Goal: Task Accomplishment & Management: Use online tool/utility

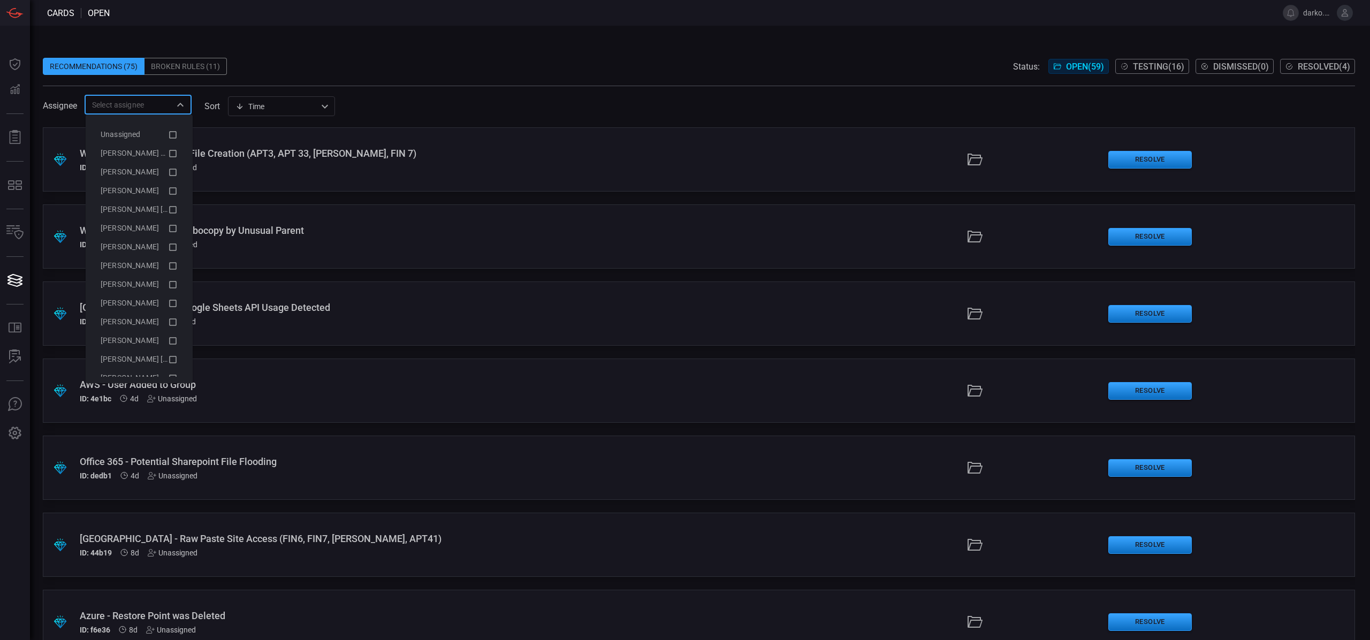
click at [148, 104] on input "text" at bounding box center [129, 104] width 83 height 13
click at [182, 104] on icon "Close" at bounding box center [180, 105] width 6 height 4
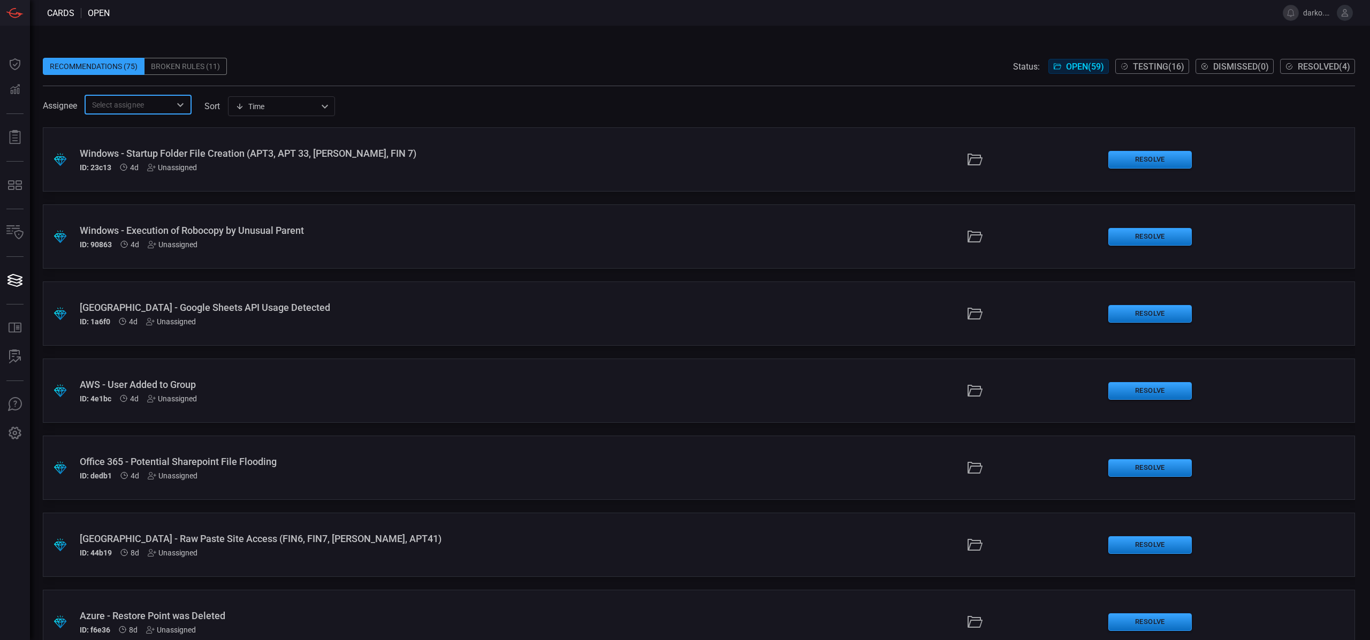
click at [182, 104] on icon "Open" at bounding box center [180, 105] width 6 height 4
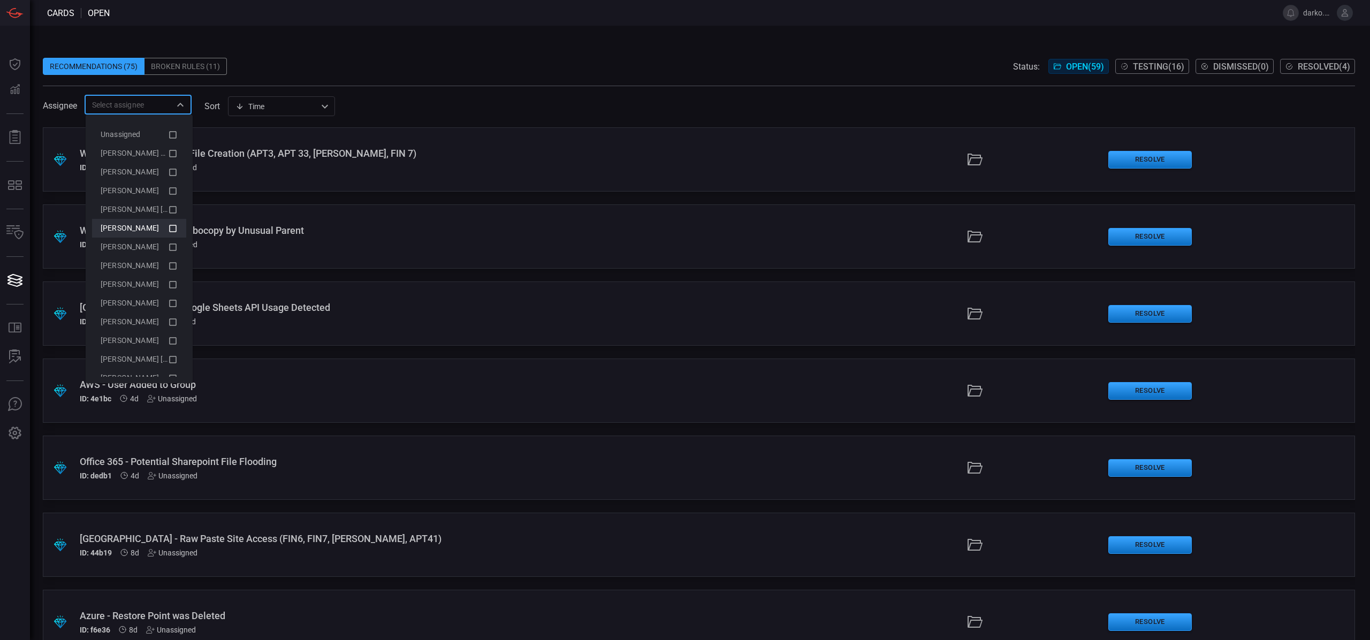
click at [168, 229] on icon at bounding box center [173, 228] width 10 height 13
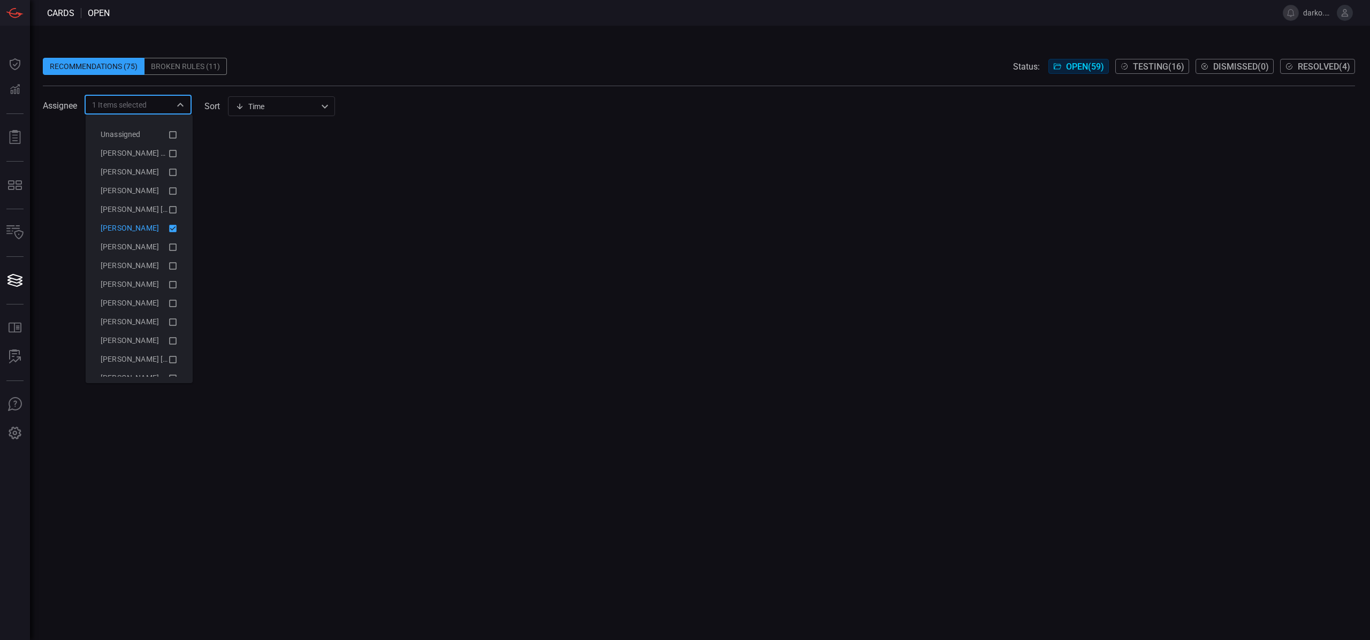
click at [168, 229] on icon at bounding box center [173, 228] width 10 height 13
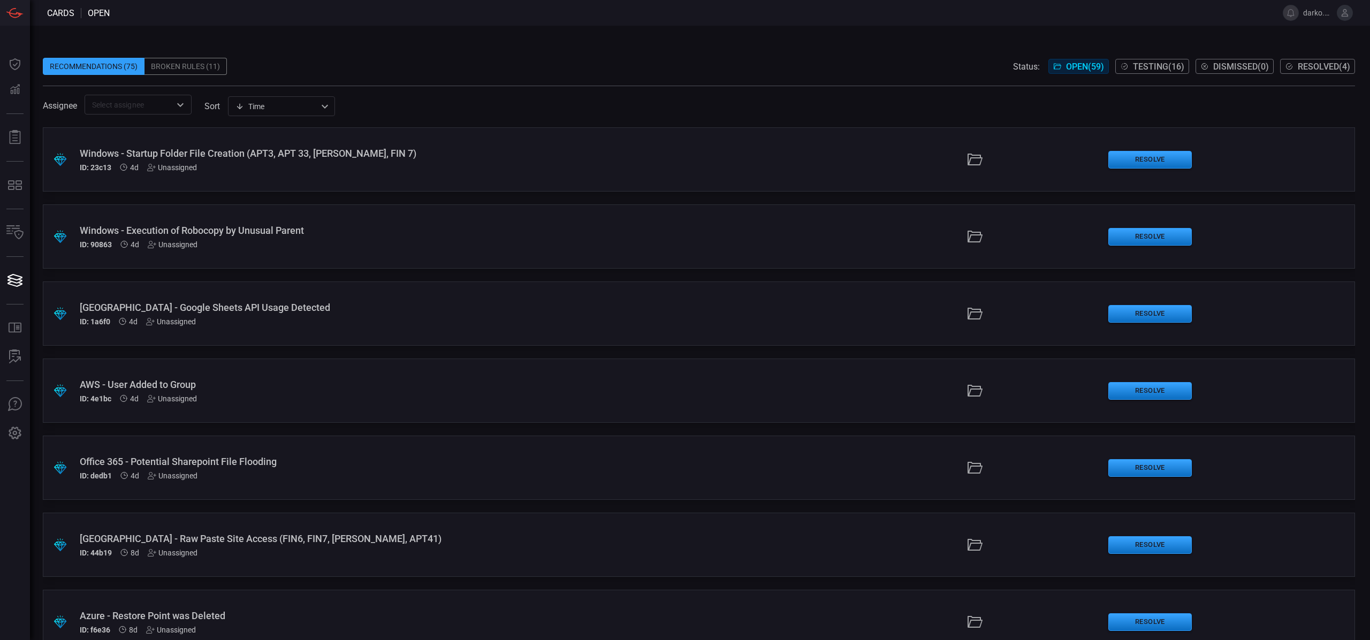
click at [258, 72] on div "Recommendations (75) Broken Rules (11) Status: Open ( 59 ) Testing ( 16 ) Dismi…" at bounding box center [699, 66] width 1313 height 17
click at [126, 111] on input "text" at bounding box center [129, 104] width 83 height 13
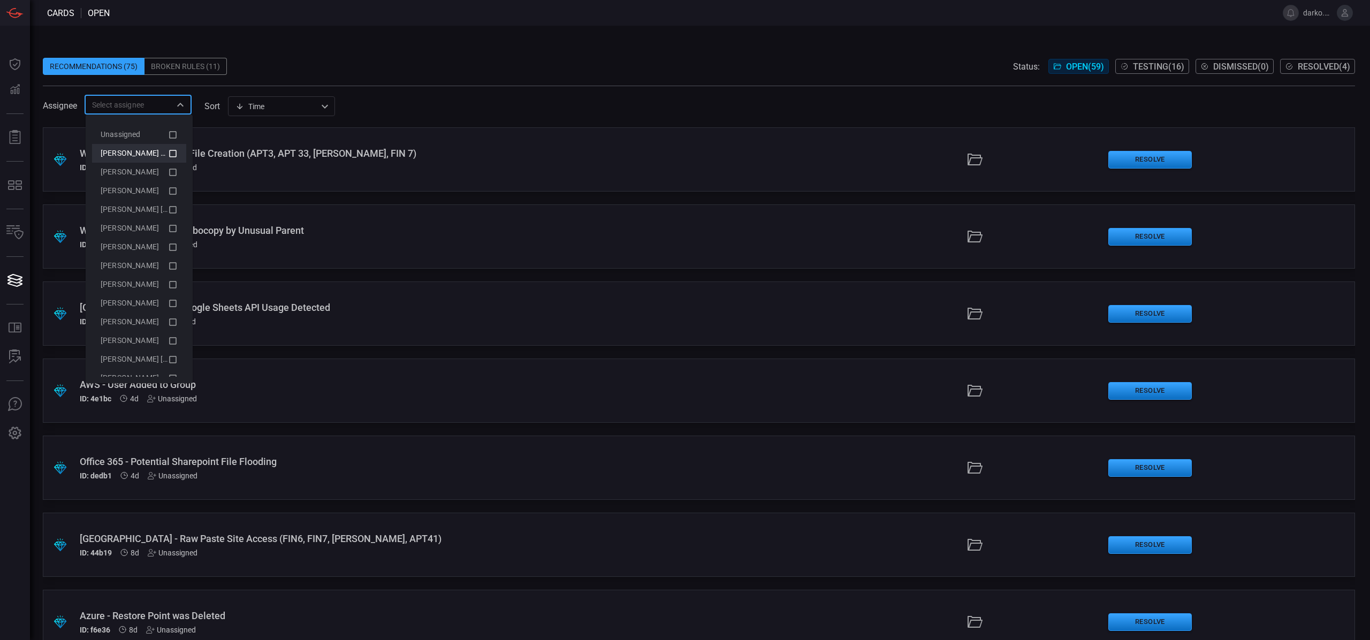
click at [169, 154] on icon at bounding box center [173, 153] width 10 height 13
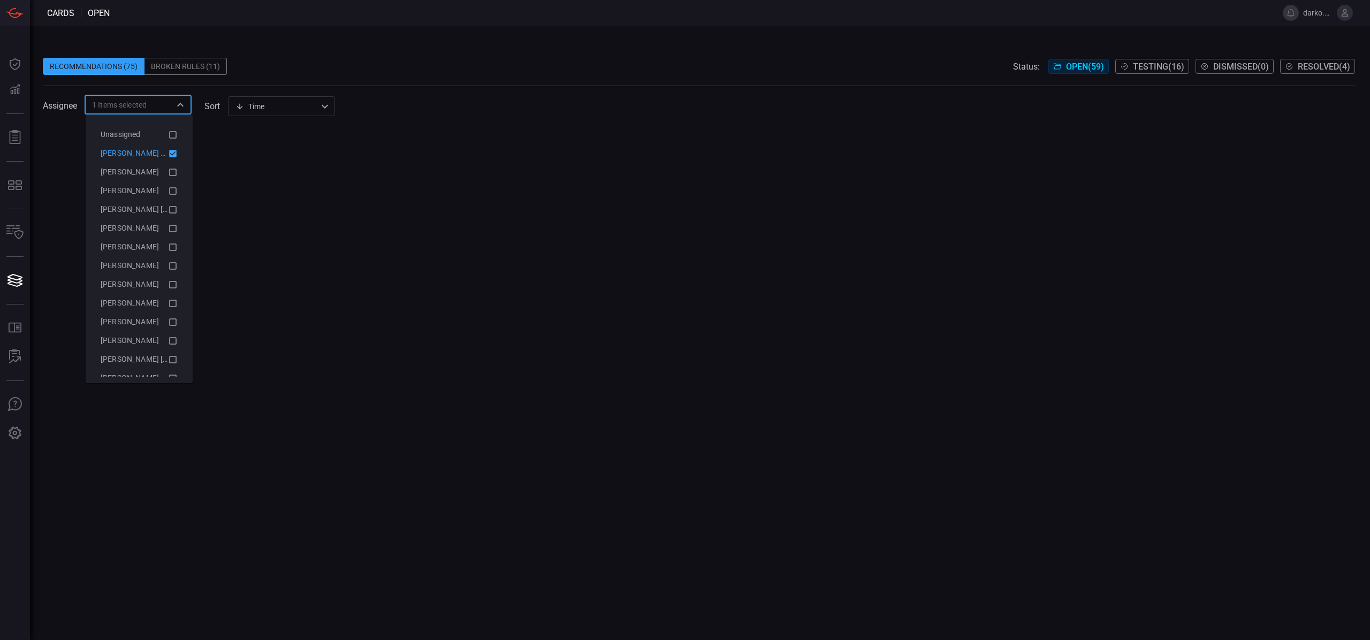
click at [169, 154] on icon at bounding box center [173, 153] width 10 height 13
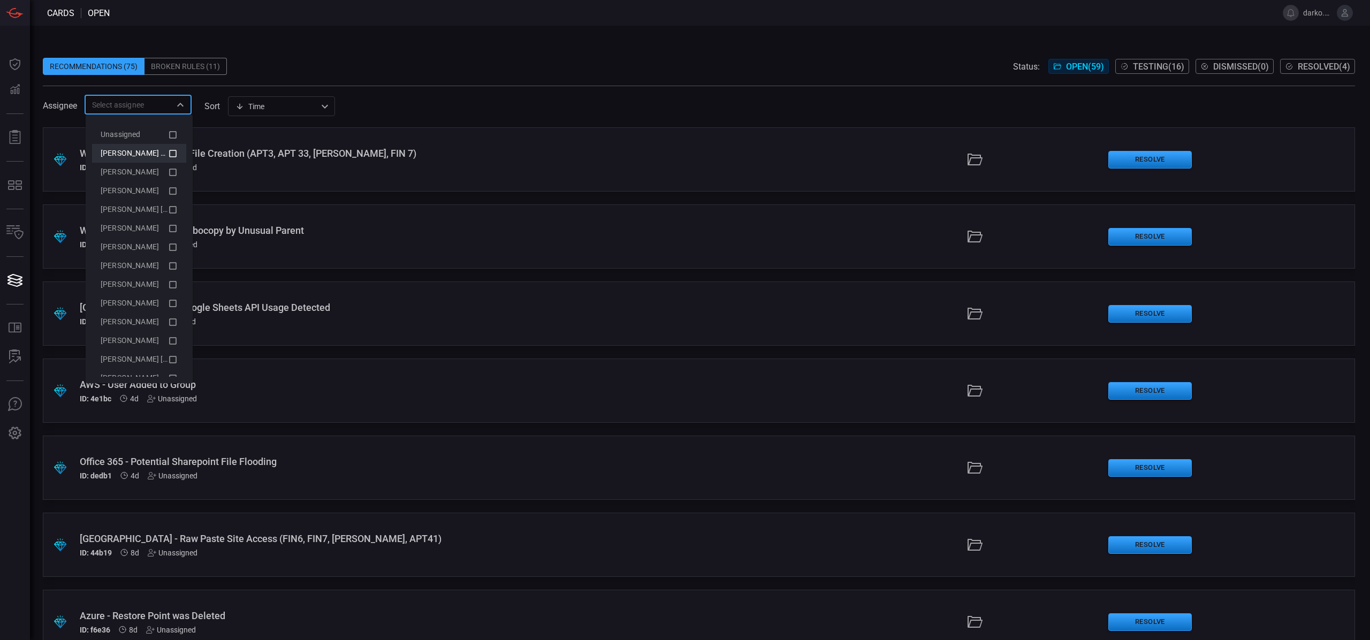
click at [291, 75] on span at bounding box center [699, 80] width 1313 height 11
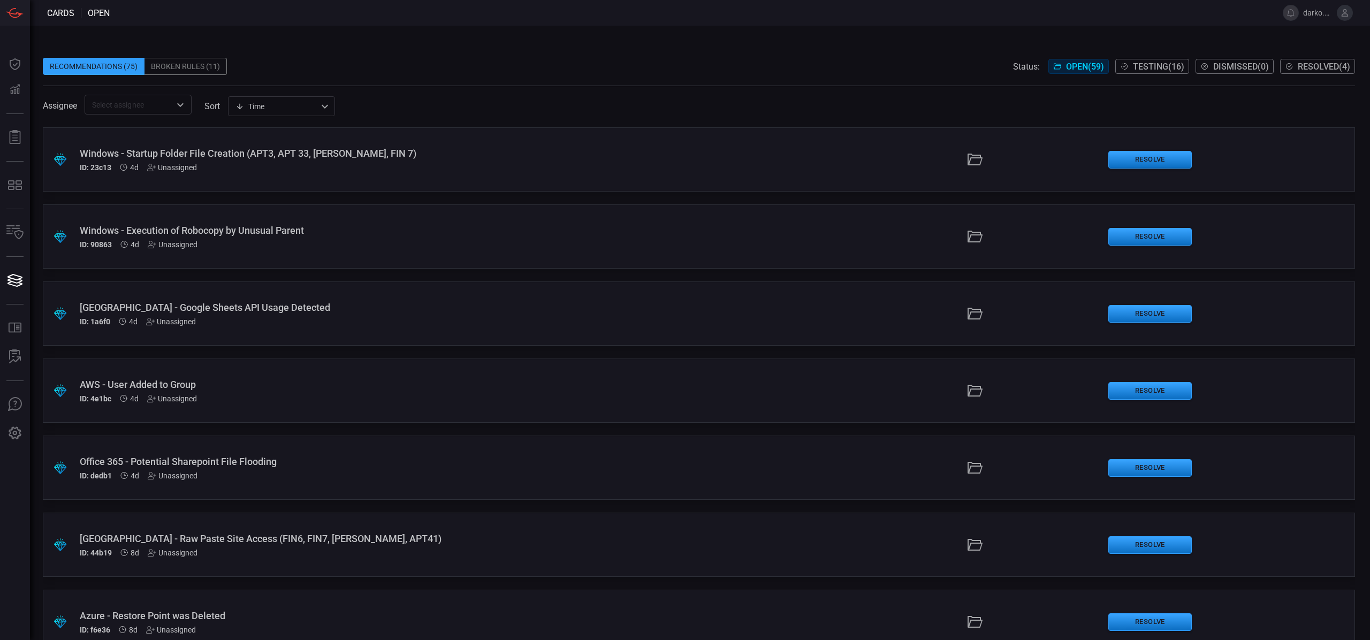
click at [277, 68] on div "Recommendations (75) Broken Rules (11) Status: Open ( 59 ) Testing ( 16 ) Dismi…" at bounding box center [699, 66] width 1313 height 17
click at [732, 61] on div "Recommendations (75) Broken Rules (11) Status: Open ( 59 ) Testing ( 16 ) Dismi…" at bounding box center [699, 66] width 1313 height 17
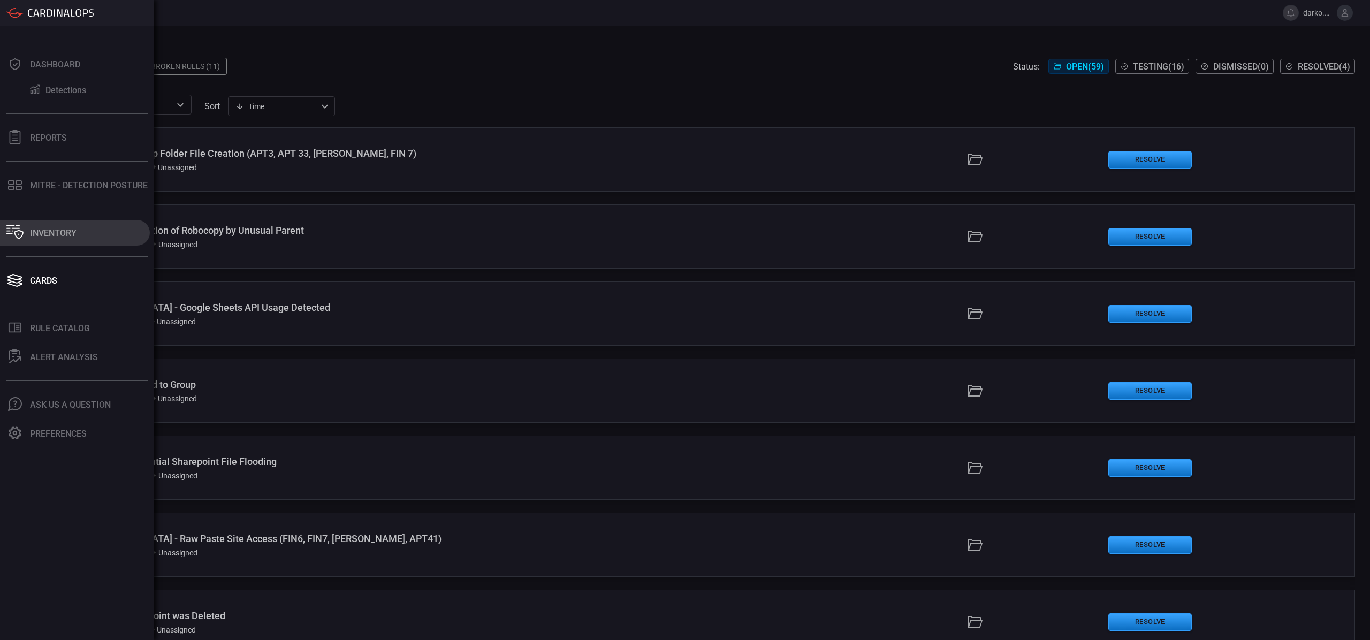
click at [83, 240] on button "Inventory" at bounding box center [75, 233] width 150 height 26
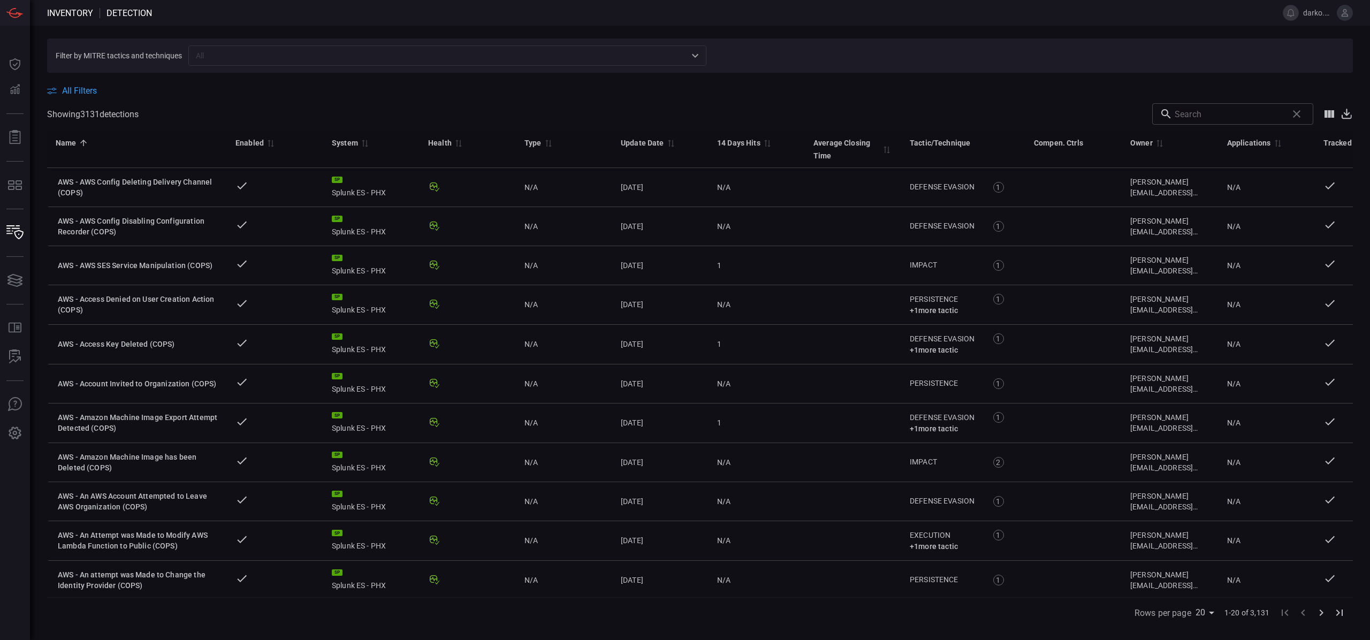
click at [237, 52] on input "text" at bounding box center [439, 55] width 494 height 13
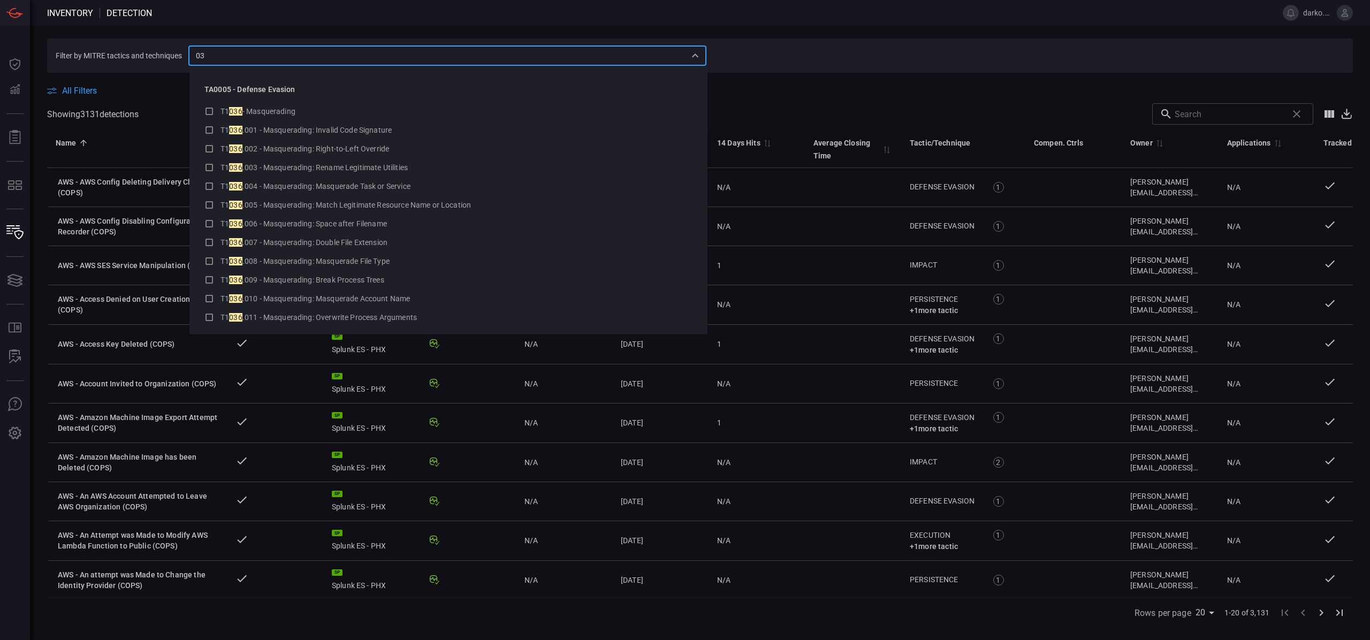
type input "0"
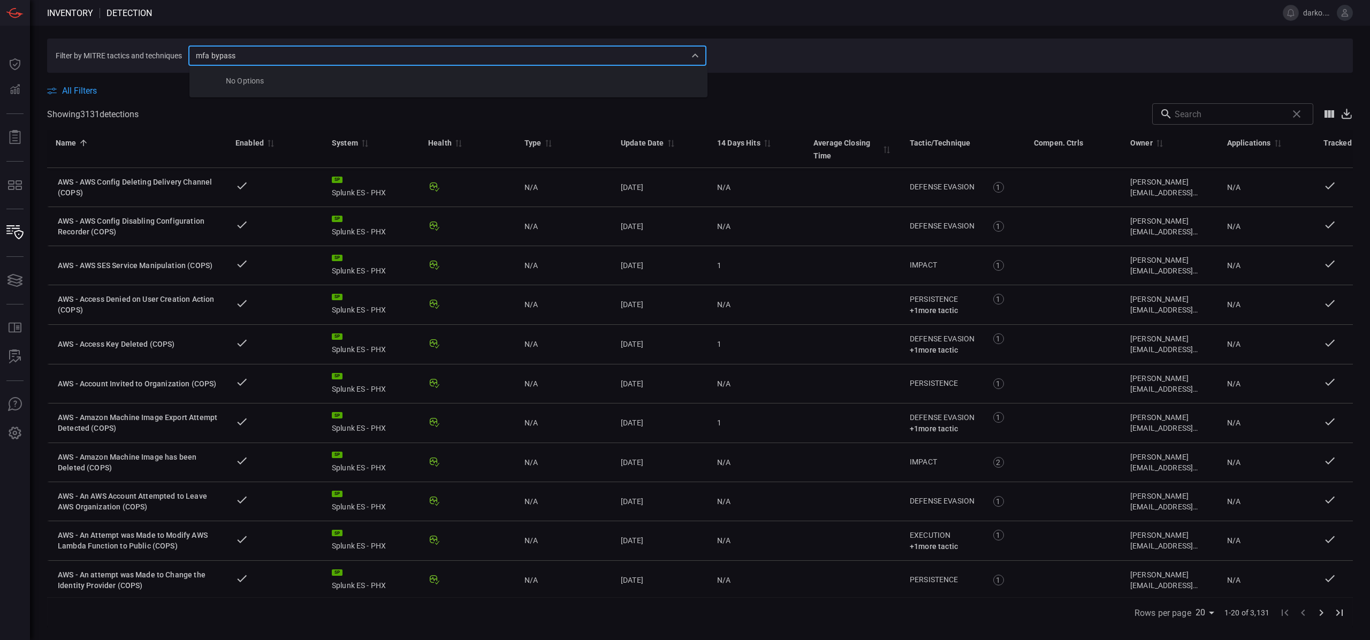
type input "mfa bypass"
click at [767, 64] on section "Filter by MITRE tactics and techniques ​" at bounding box center [700, 56] width 1306 height 34
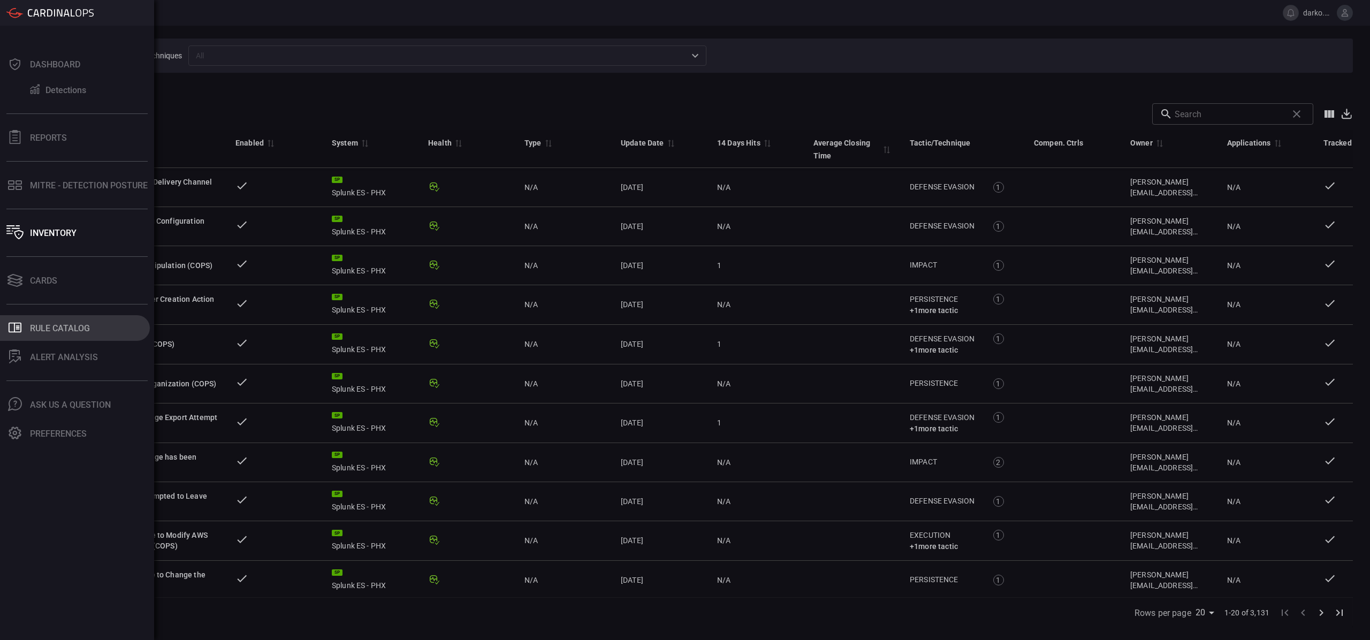
click at [71, 321] on button ".st0_rule_catalog_icon{fill: currentColor;} Rule Catalog" at bounding box center [75, 328] width 150 height 26
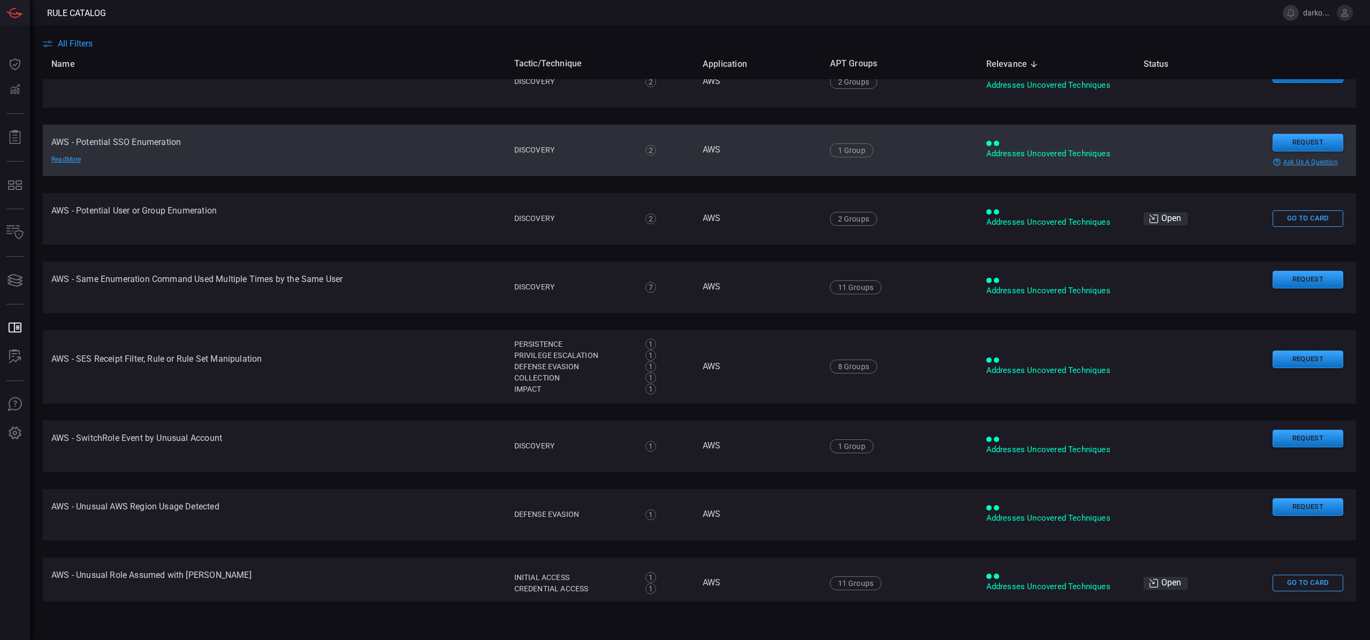
scroll to position [598, 0]
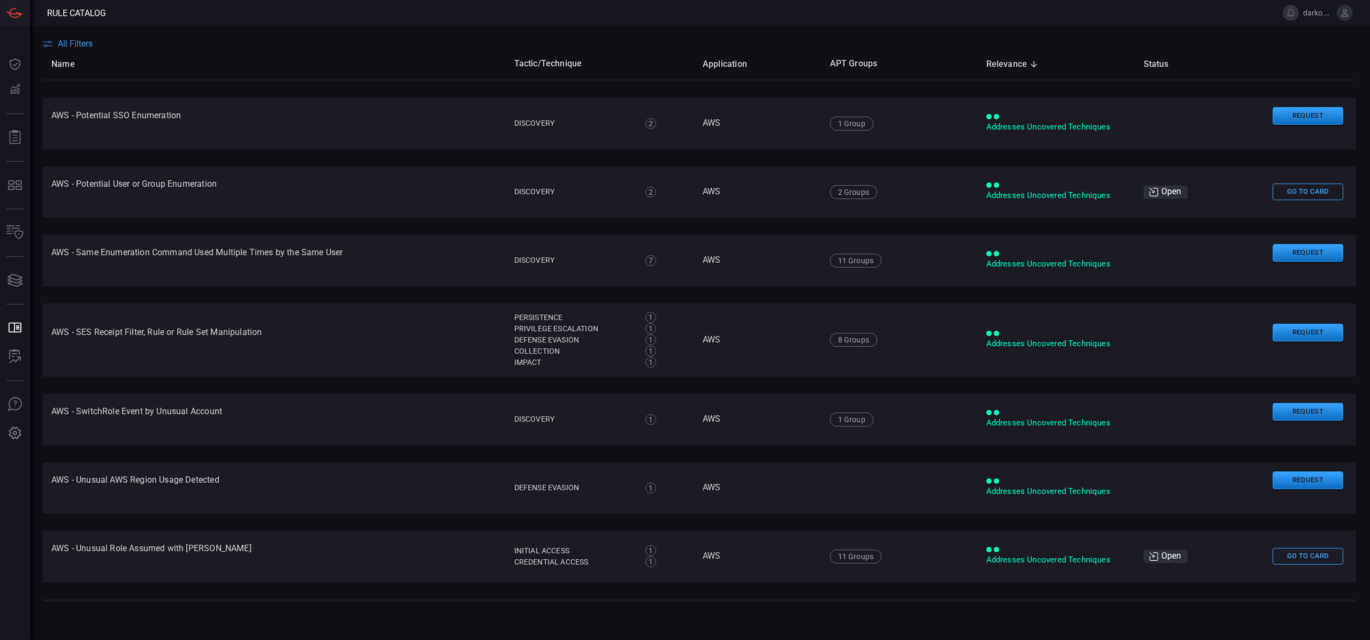
click at [57, 47] on button "All Filters" at bounding box center [68, 44] width 50 height 10
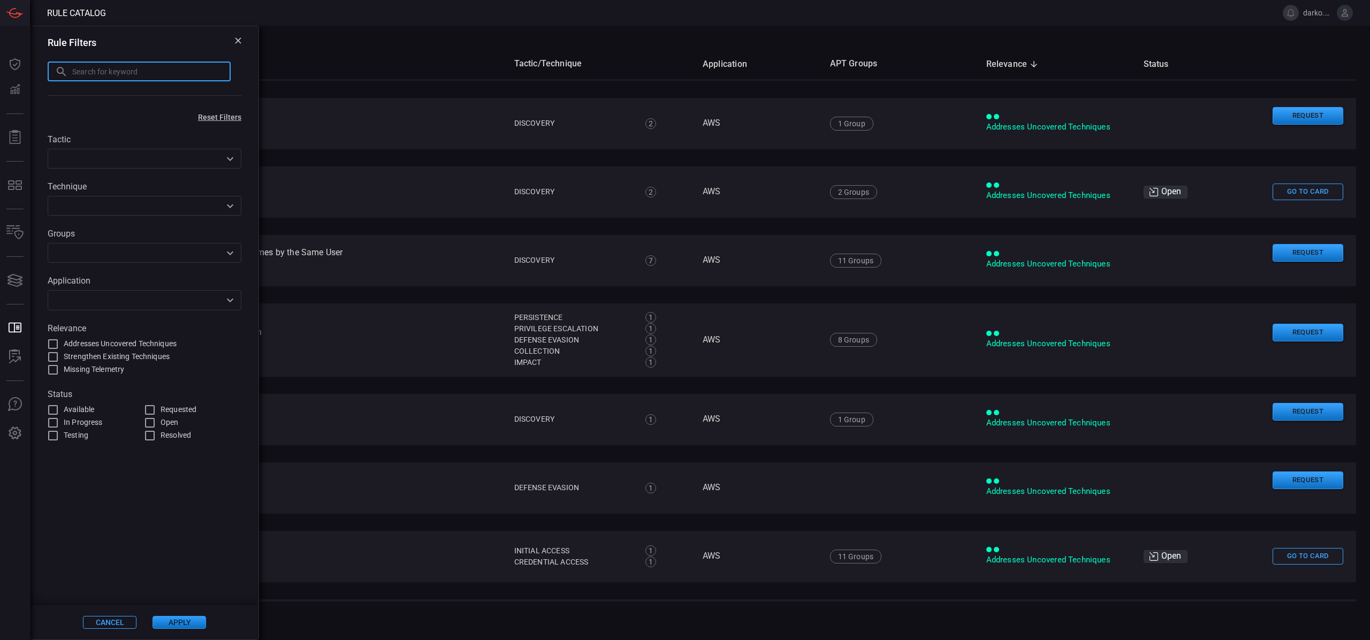
click at [104, 71] on input "text" at bounding box center [151, 72] width 158 height 20
type input "mfa bypass"
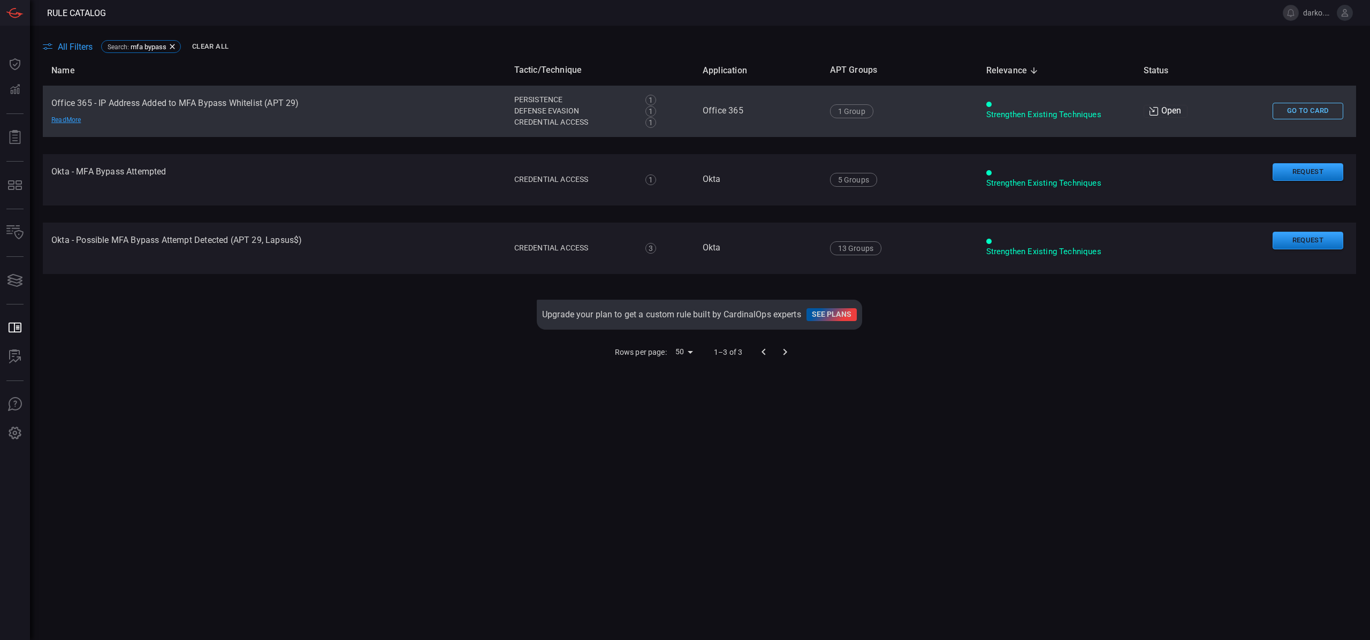
click at [1291, 109] on button "Go To Card" at bounding box center [1308, 111] width 71 height 17
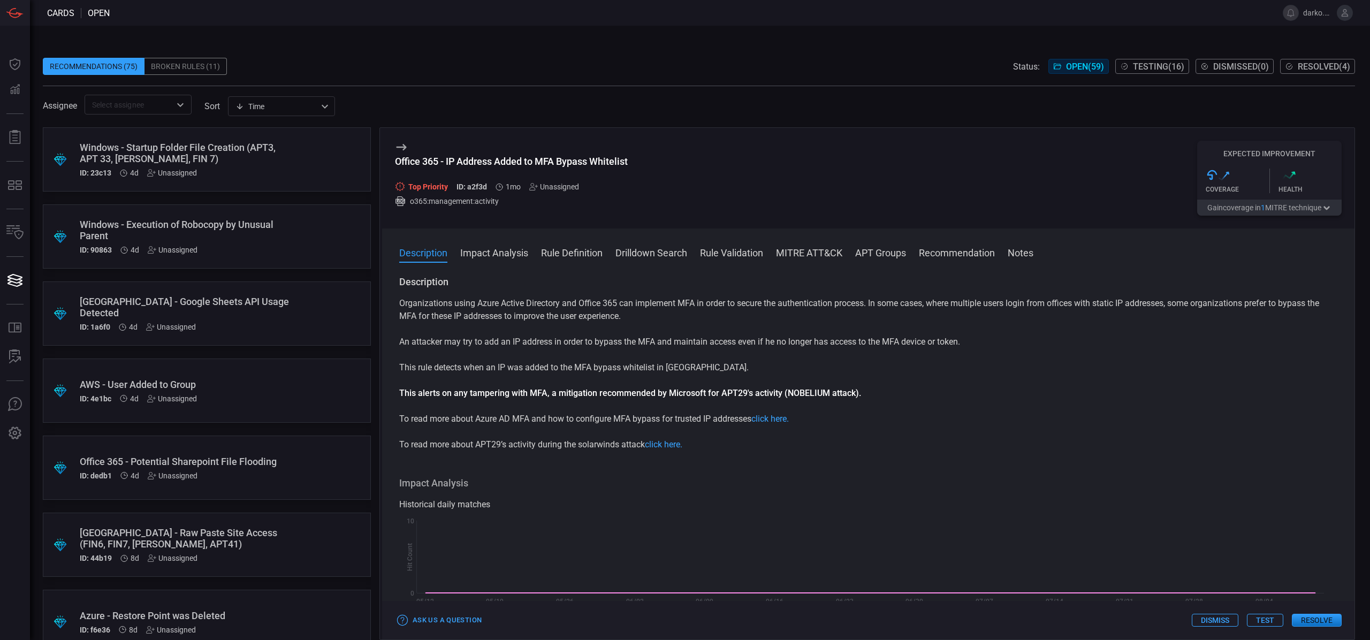
drag, startPoint x: 615, startPoint y: 166, endPoint x: 629, endPoint y: 161, distance: 14.7
click at [615, 166] on div "Office 365 - IP Address Added to MFA Bypass Whitelist" at bounding box center [511, 161] width 233 height 11
drag, startPoint x: 626, startPoint y: 160, endPoint x: 395, endPoint y: 161, distance: 231.3
click at [395, 161] on div "Office 365 - IP Address Added to MFA Bypass Whitelist Top Priority ID: a2f3d 1m…" at bounding box center [868, 178] width 973 height 101
copy div "Office 365 - IP Address Added to MFA Bypass Whitelist"
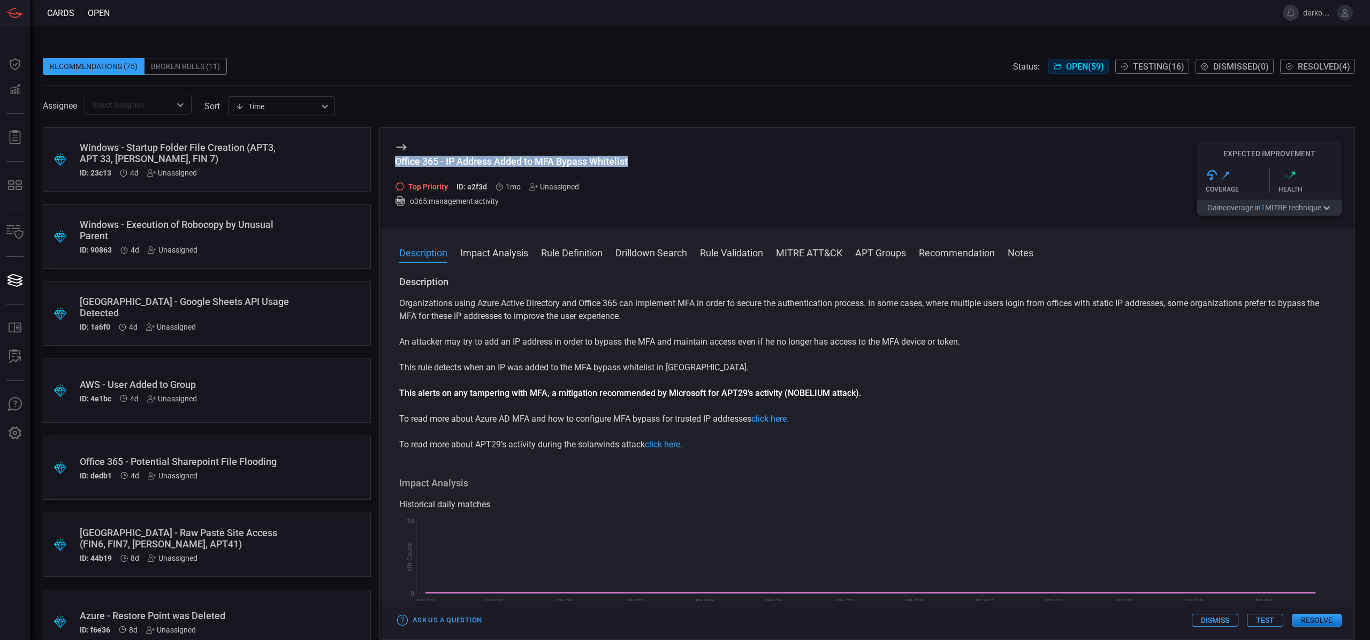
copy div "Office 365 - IP Address Added to MFA Bypass Whitelist"
drag, startPoint x: 1171, startPoint y: 519, endPoint x: 1187, endPoint y: 519, distance: 16.1
click at [1171, 519] on rect at bounding box center [864, 564] width 930 height 97
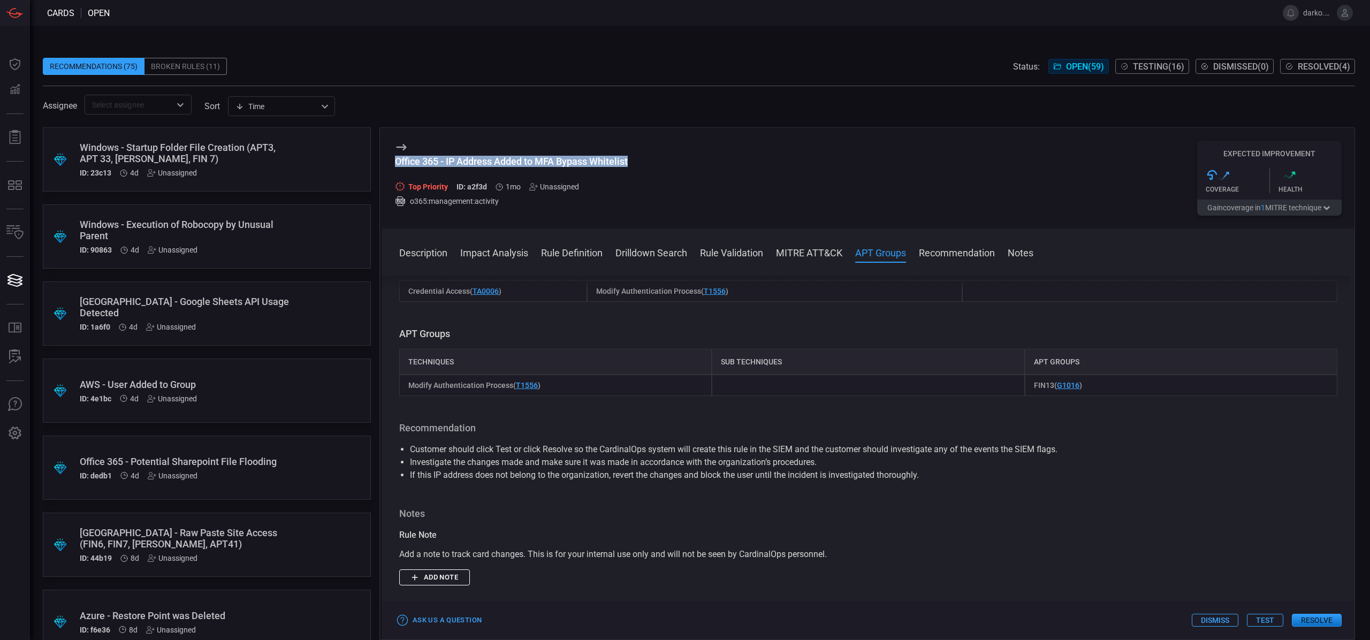
scroll to position [714, 0]
click at [1265, 620] on button "Test" at bounding box center [1265, 620] width 36 height 13
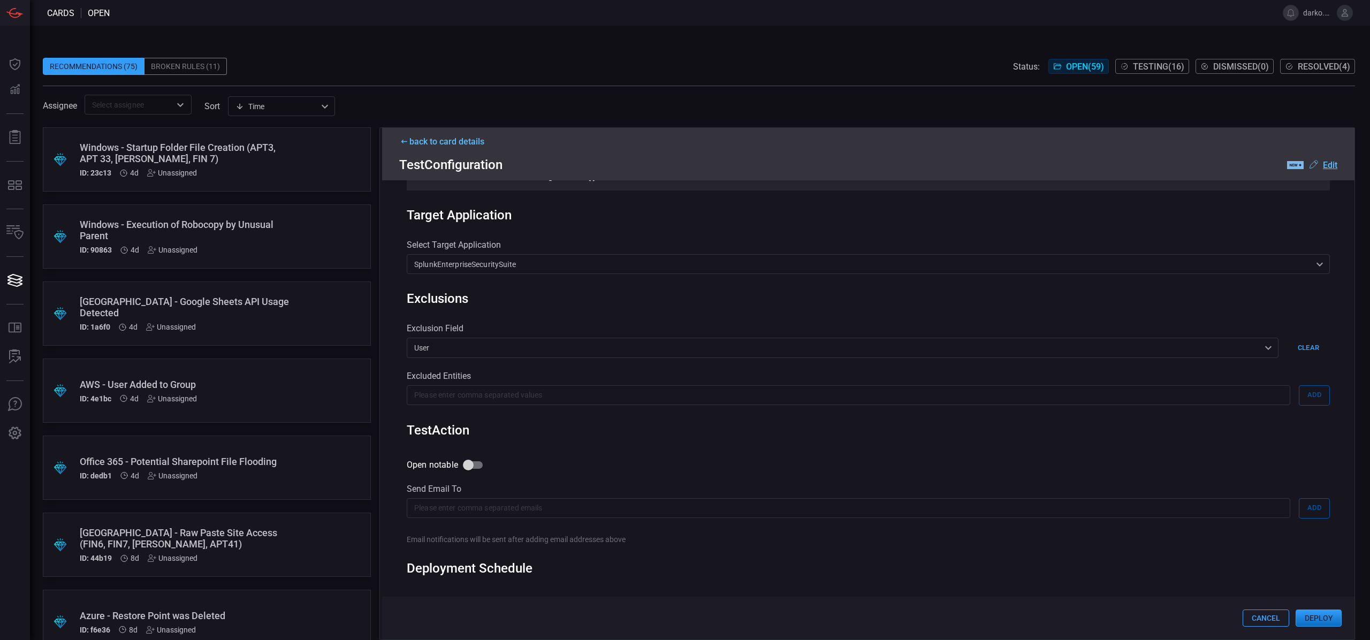
scroll to position [382, 0]
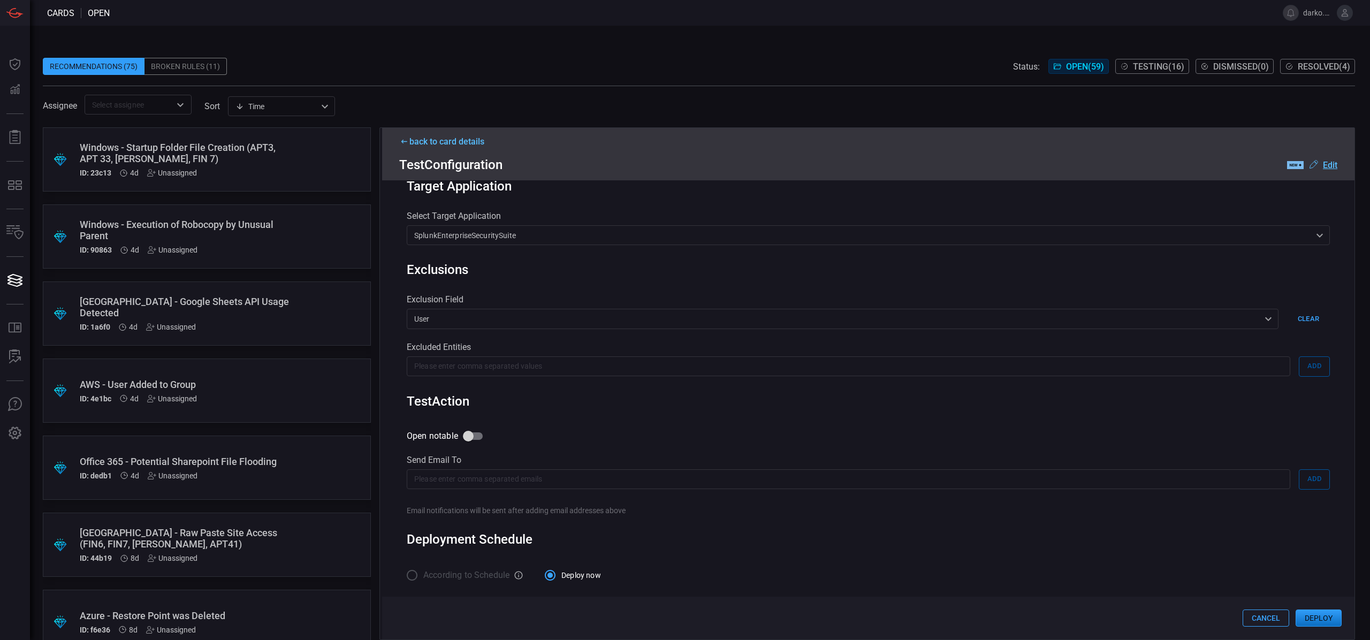
click at [471, 440] on input "Open notable" at bounding box center [468, 436] width 61 height 20
checkbox input "true"
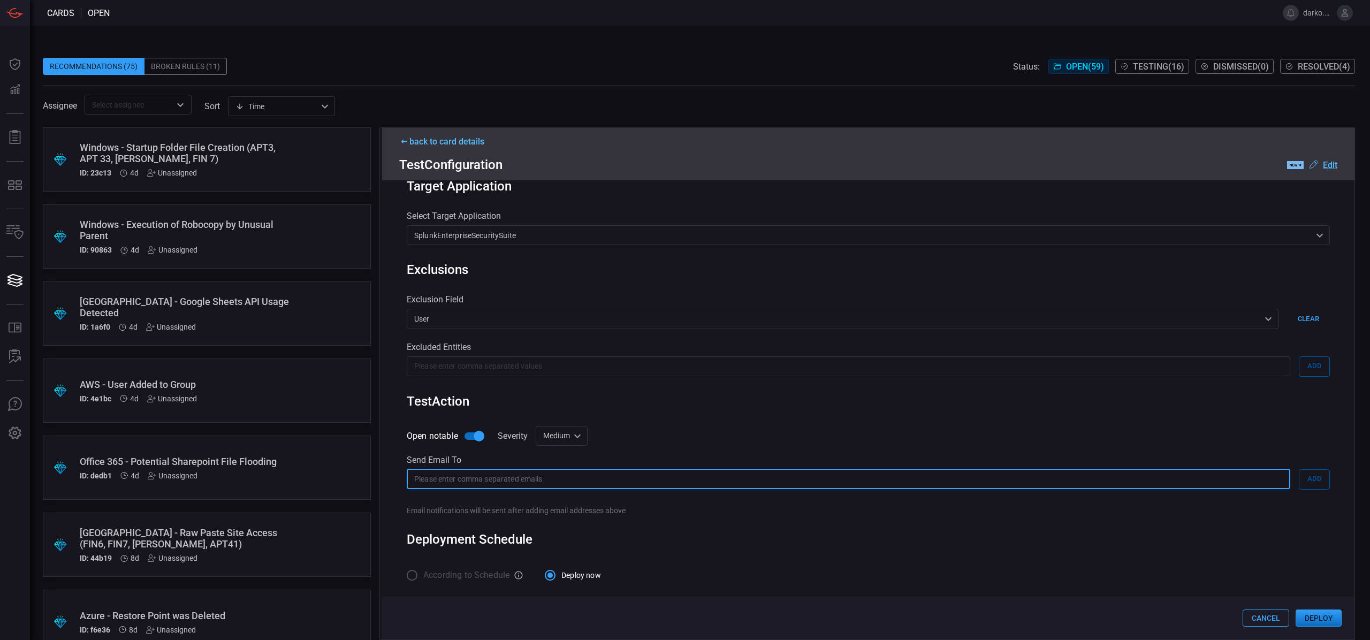
click at [612, 483] on input "text" at bounding box center [849, 479] width 884 height 20
type input "[EMAIL_ADDRESS][DOMAIN_NAME]"
click at [737, 523] on div "Rule Details correlation search Name Name of the correlation search that will b…" at bounding box center [868, 409] width 973 height 459
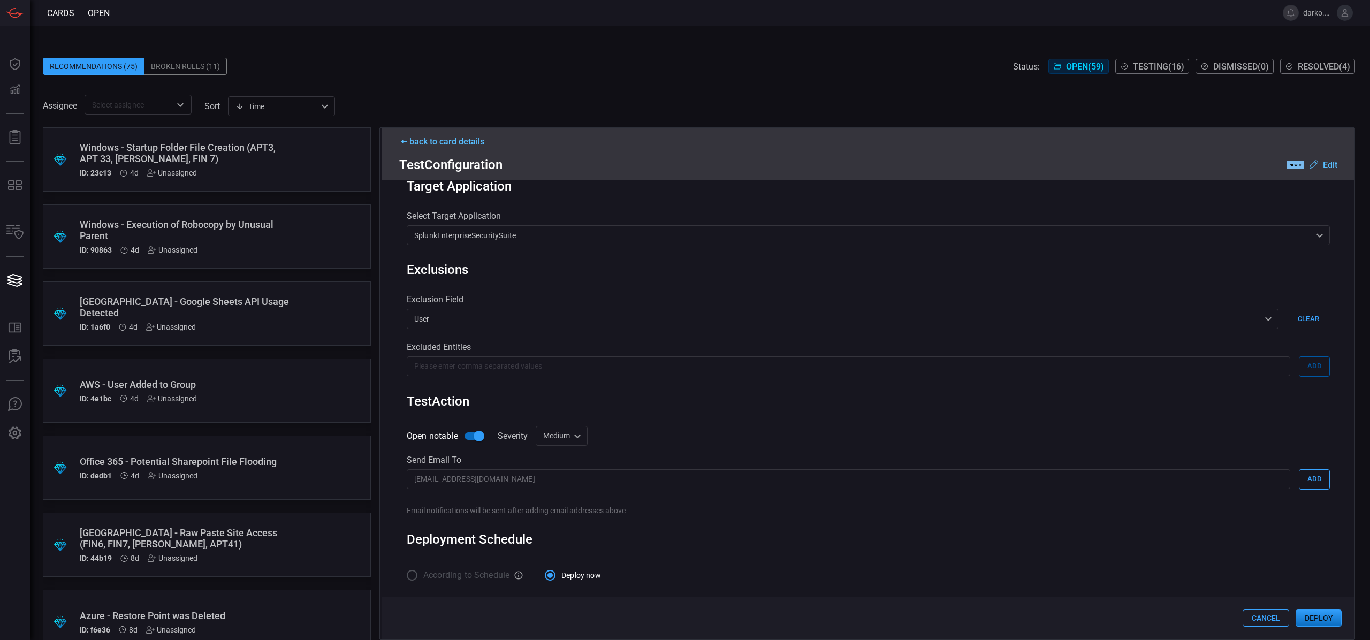
click at [1312, 620] on button "Deploy" at bounding box center [1319, 618] width 46 height 17
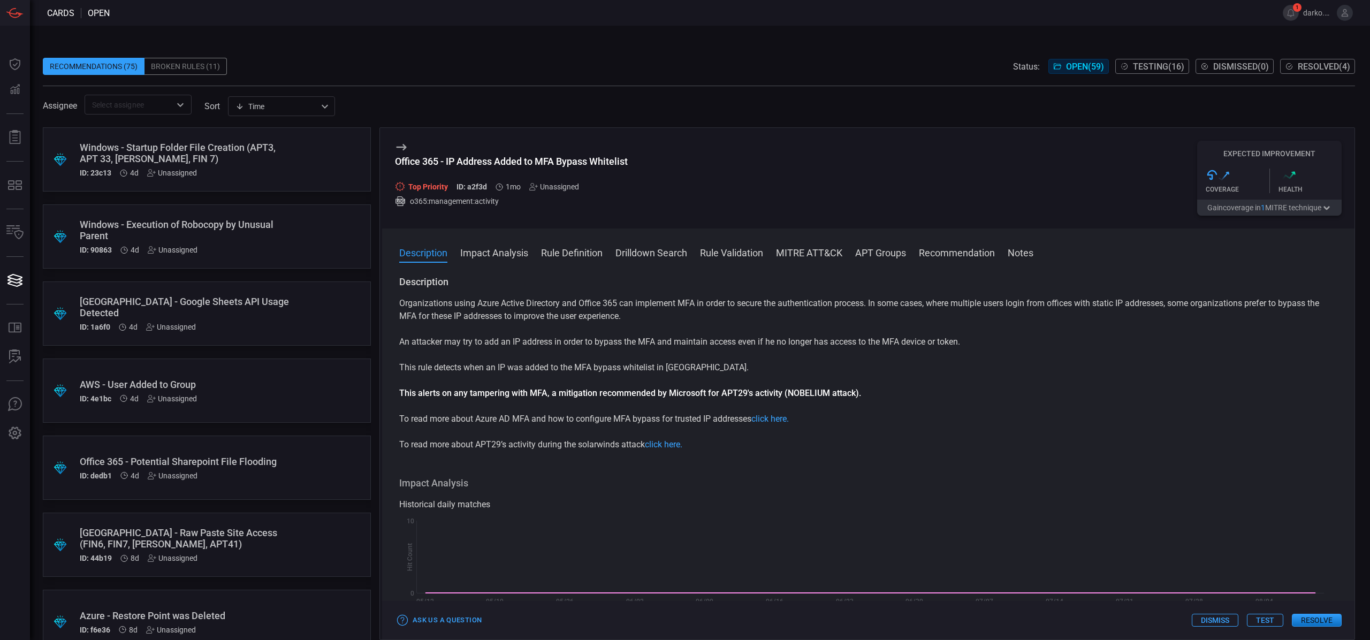
click at [1143, 637] on div "Ask Us a Question Dismiss Test Resolve" at bounding box center [868, 620] width 973 height 39
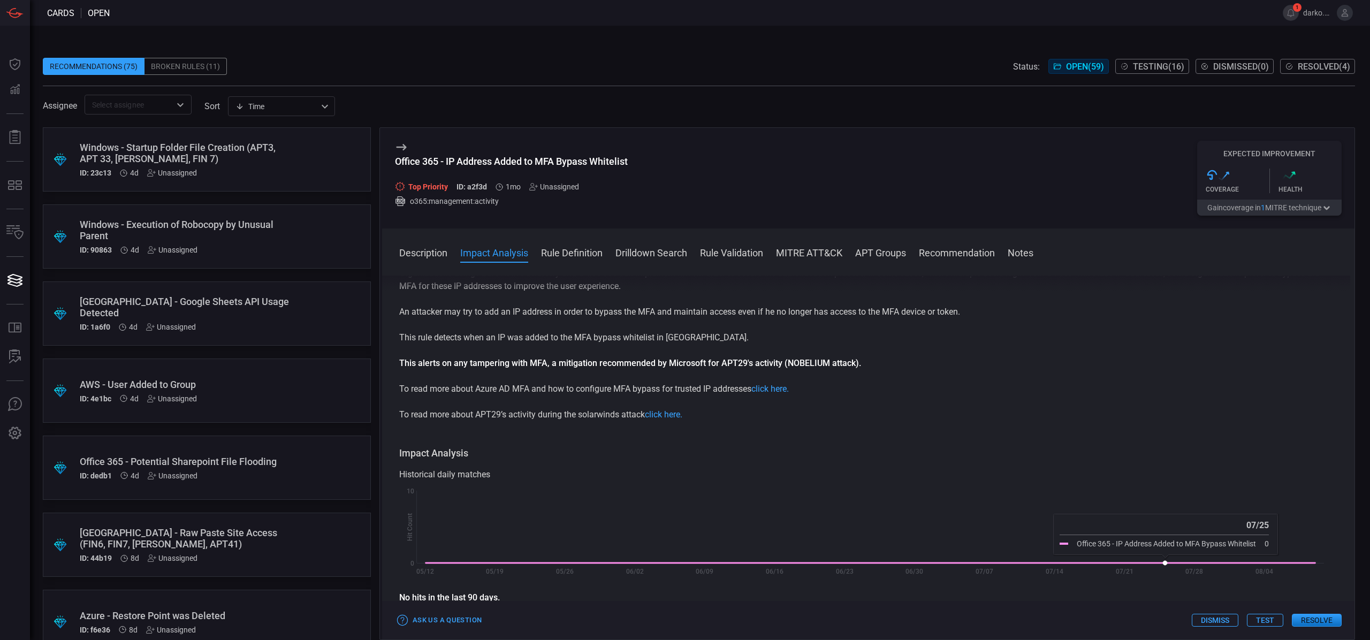
scroll to position [118, 0]
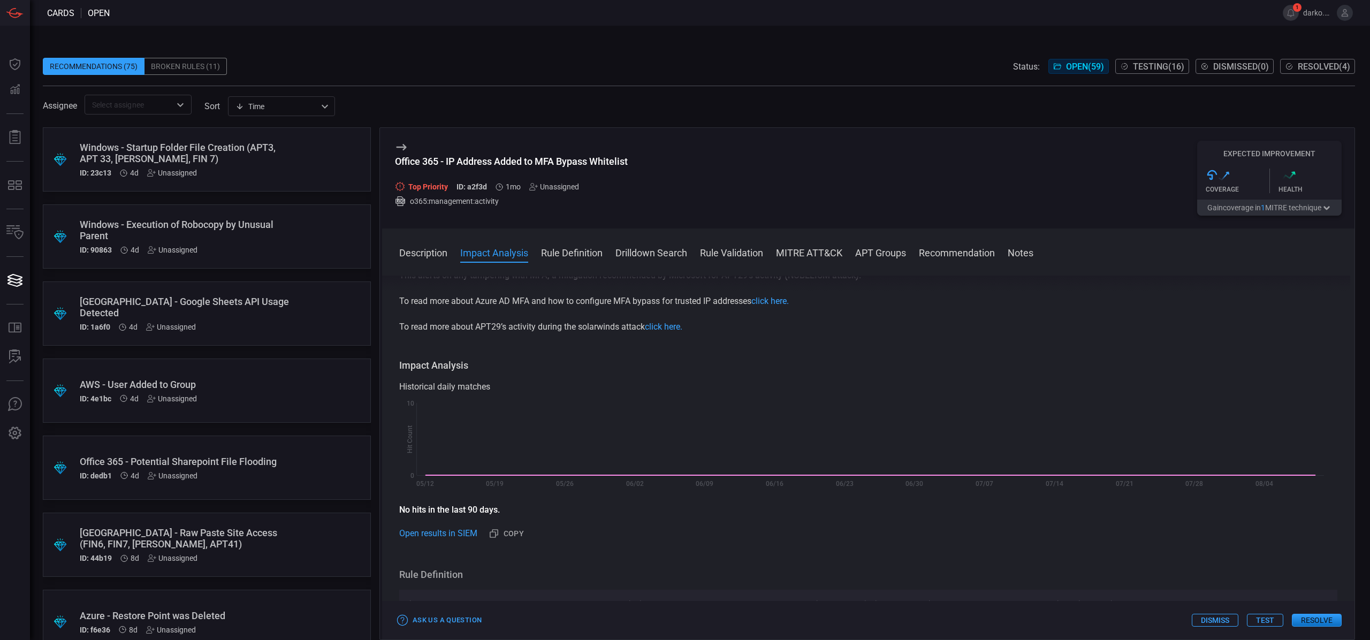
click at [1103, 622] on div "Ask Us a Question Dismiss Test Resolve" at bounding box center [868, 620] width 973 height 39
drag, startPoint x: 958, startPoint y: 31, endPoint x: 1166, endPoint y: 33, distance: 208.3
click at [959, 31] on div "Recommendations (75) Broken Rules (11) Status: Open ( 59 ) Testing ( 16 ) Dismi…" at bounding box center [700, 333] width 1340 height 615
click at [1297, 13] on button "1" at bounding box center [1291, 13] width 16 height 16
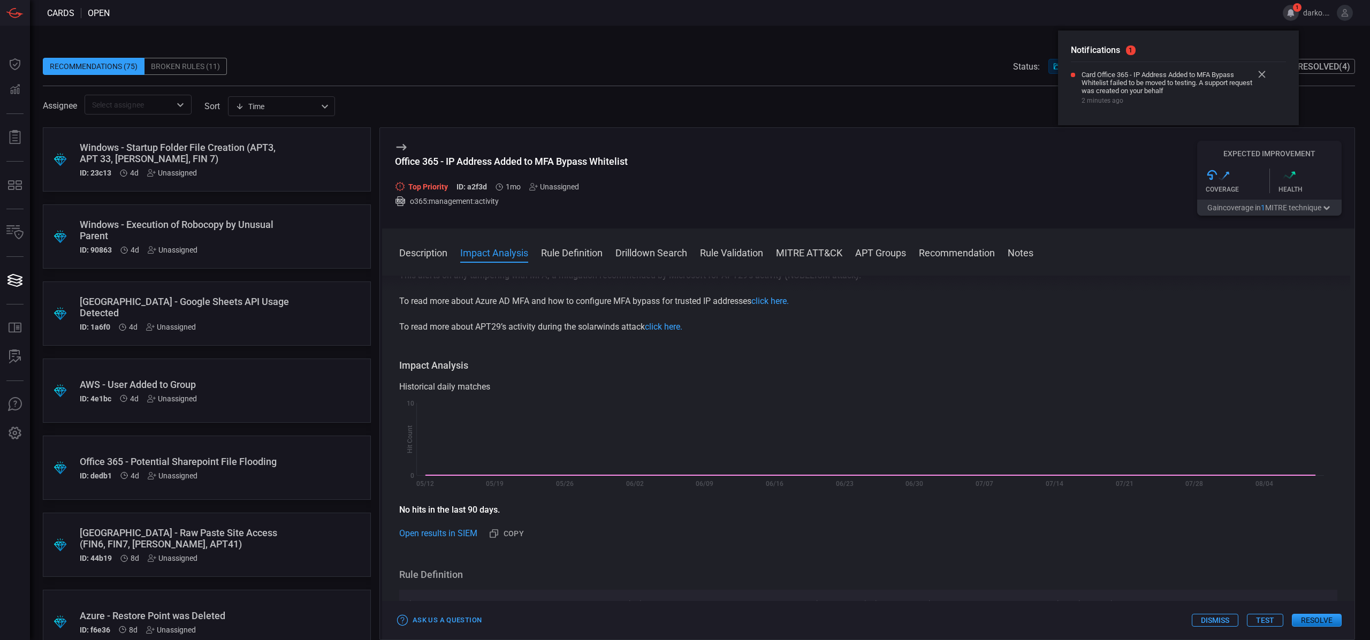
click at [1185, 80] on span "Card Office 365 - IP Address Added to MFA Bypass Whitelist failed to be moved t…" at bounding box center [1167, 83] width 171 height 24
drag, startPoint x: 657, startPoint y: 161, endPoint x: 648, endPoint y: 158, distance: 9.7
click at [655, 161] on div "Office 365 - IP Address Added to MFA Bypass Whitelist Top Priority ID: a2f3d 1m…" at bounding box center [868, 178] width 973 height 101
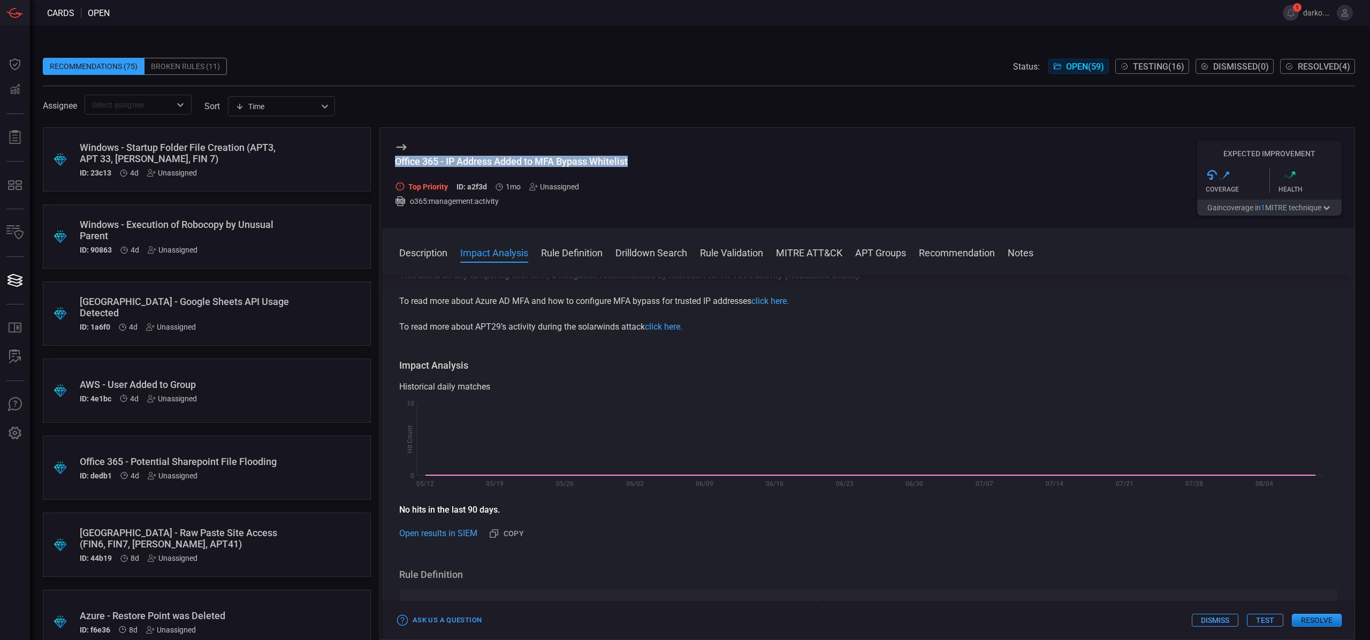
drag, startPoint x: 501, startPoint y: 160, endPoint x: 487, endPoint y: 62, distance: 98.9
click at [395, 154] on div "Office 365 - IP Address Added to MFA Bypass Whitelist Top Priority ID: a2f3d 1m…" at bounding box center [868, 178] width 973 height 101
copy div "Office 365 - IP Address Added to MFA Bypass Whitelist"
click at [1170, 62] on span "Testing ( 16 )" at bounding box center [1158, 67] width 51 height 10
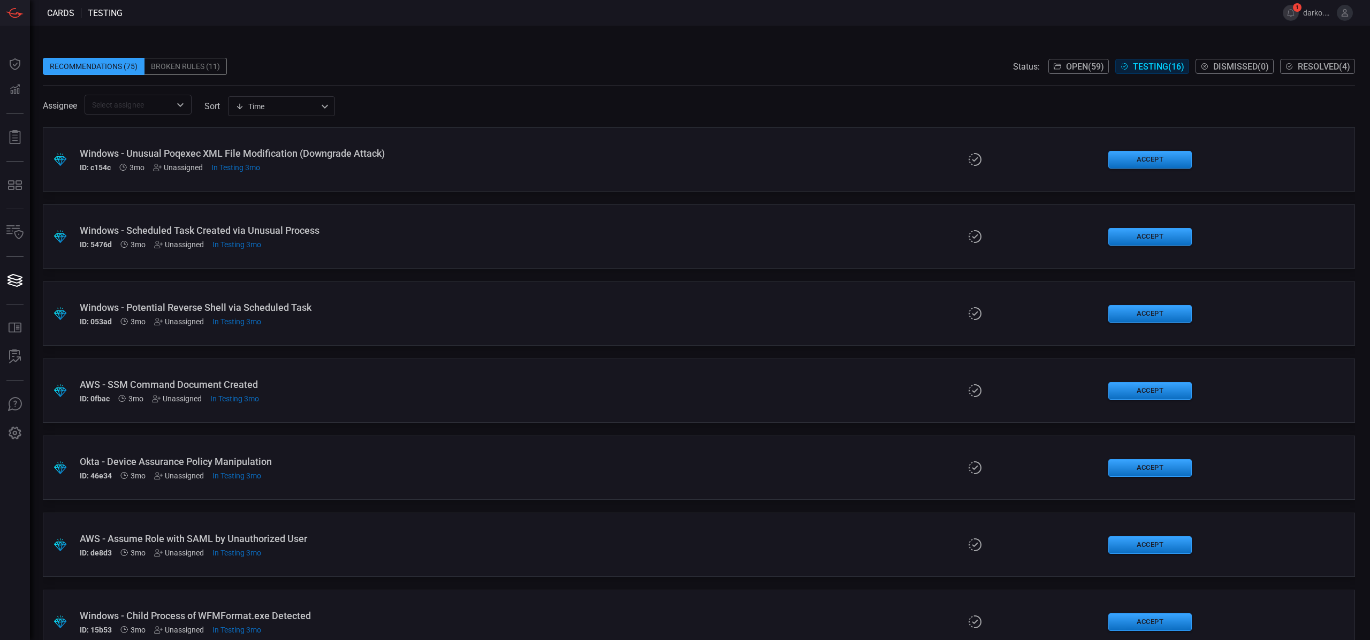
click at [134, 108] on input "text" at bounding box center [129, 104] width 83 height 13
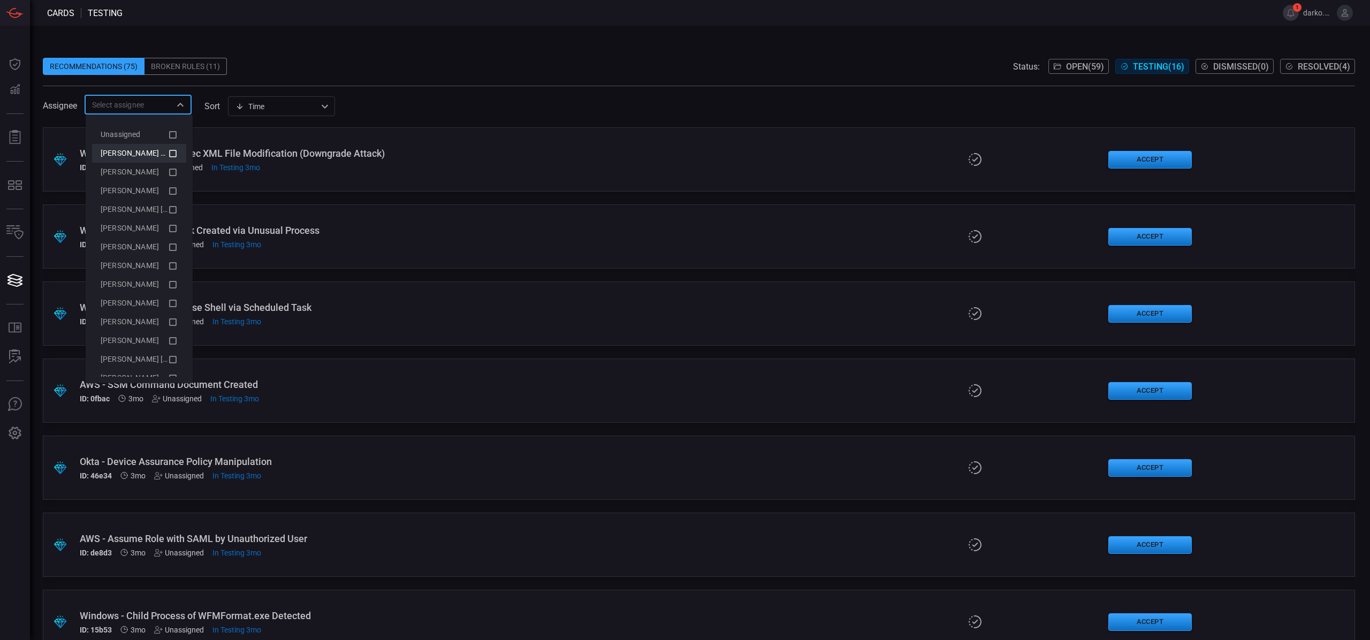
click at [168, 154] on icon at bounding box center [173, 153] width 10 height 13
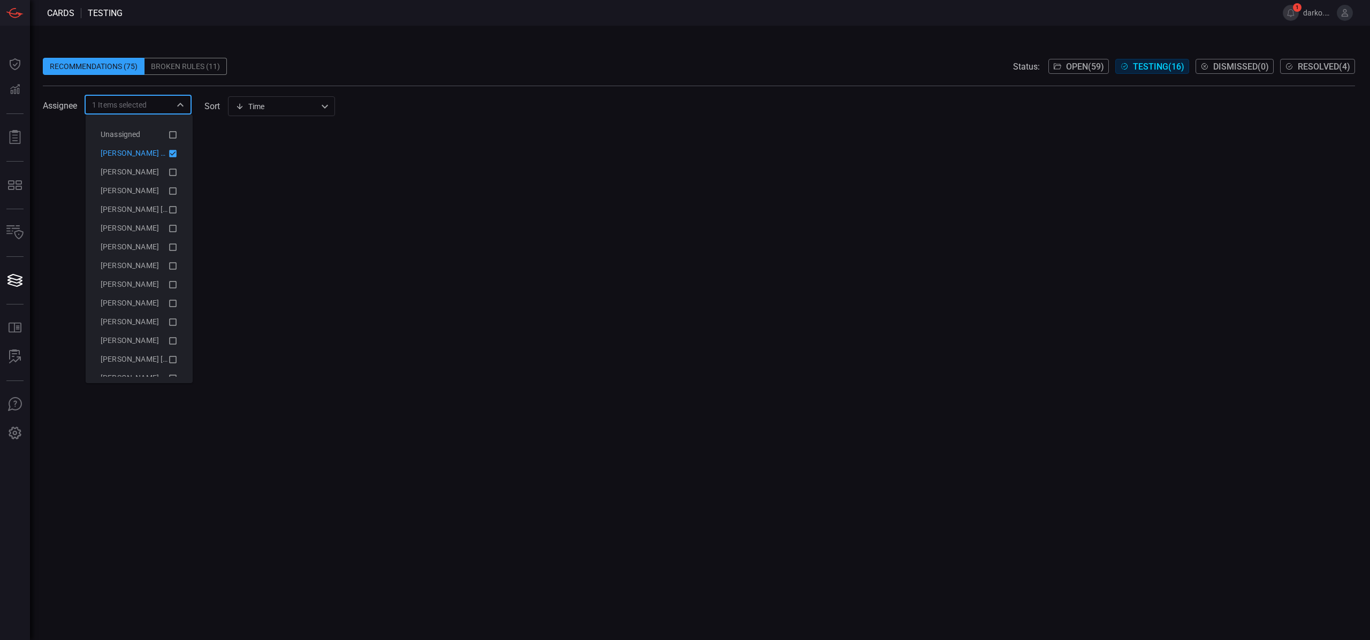
click at [169, 154] on icon at bounding box center [172, 153] width 7 height 7
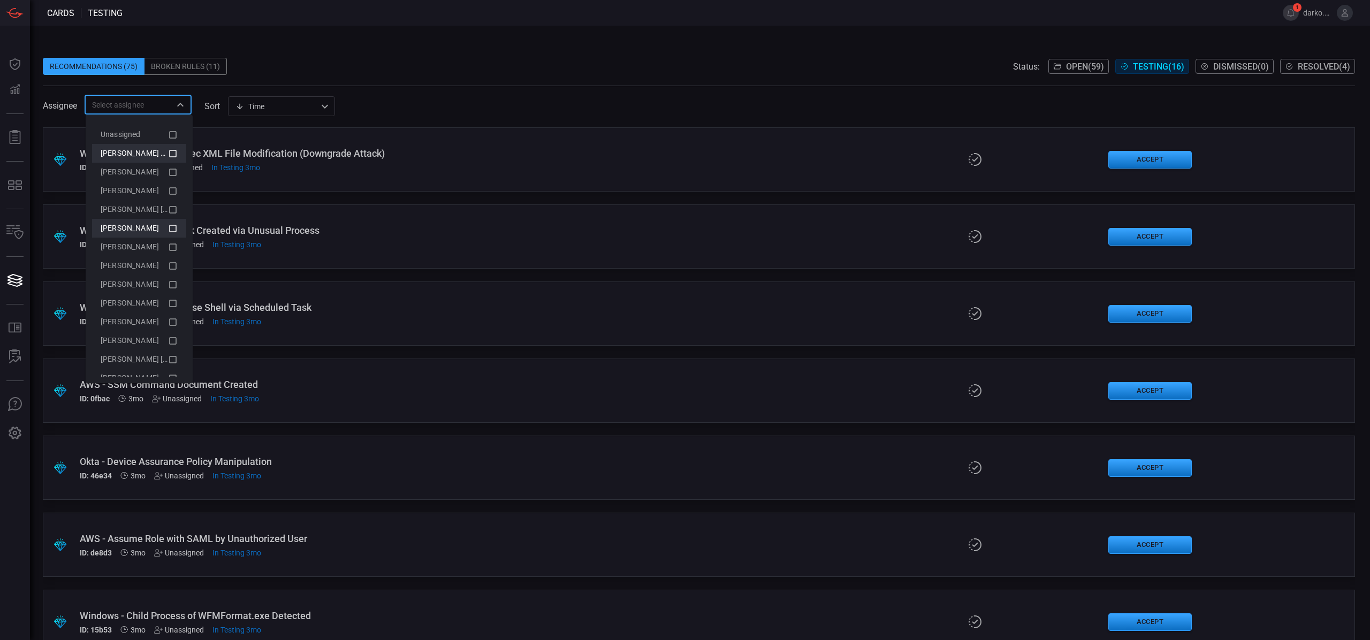
click at [168, 226] on icon at bounding box center [173, 228] width 10 height 13
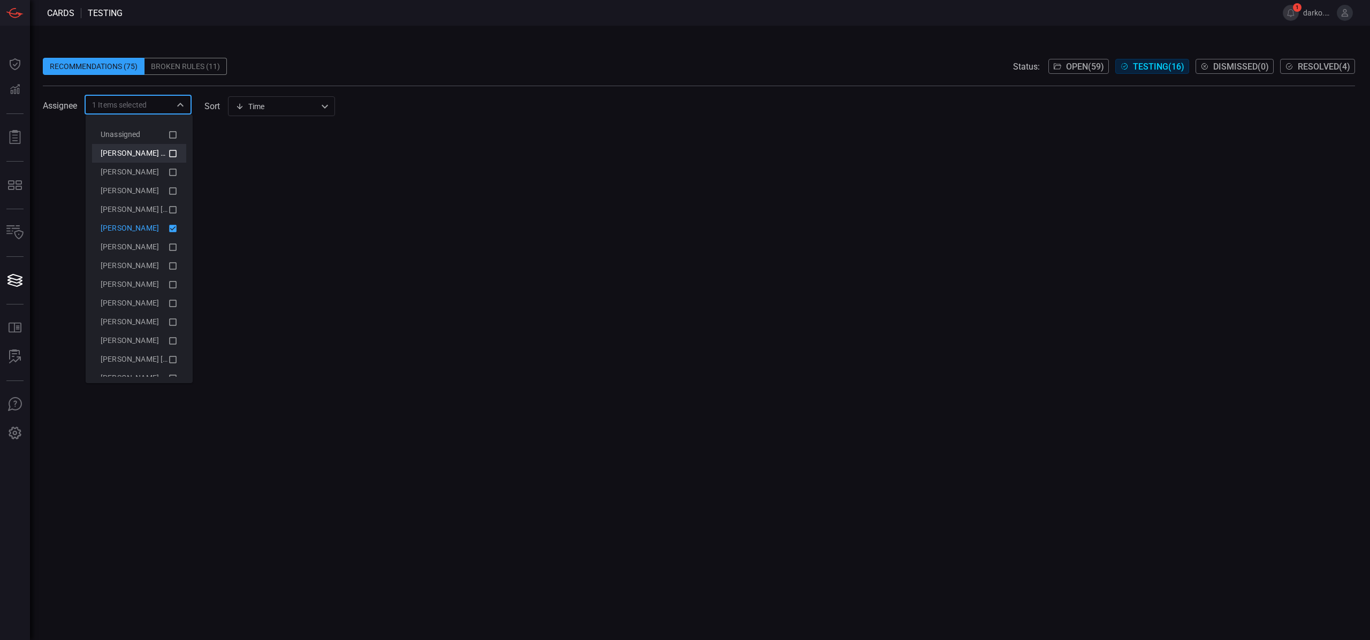
click at [169, 226] on icon at bounding box center [172, 228] width 7 height 7
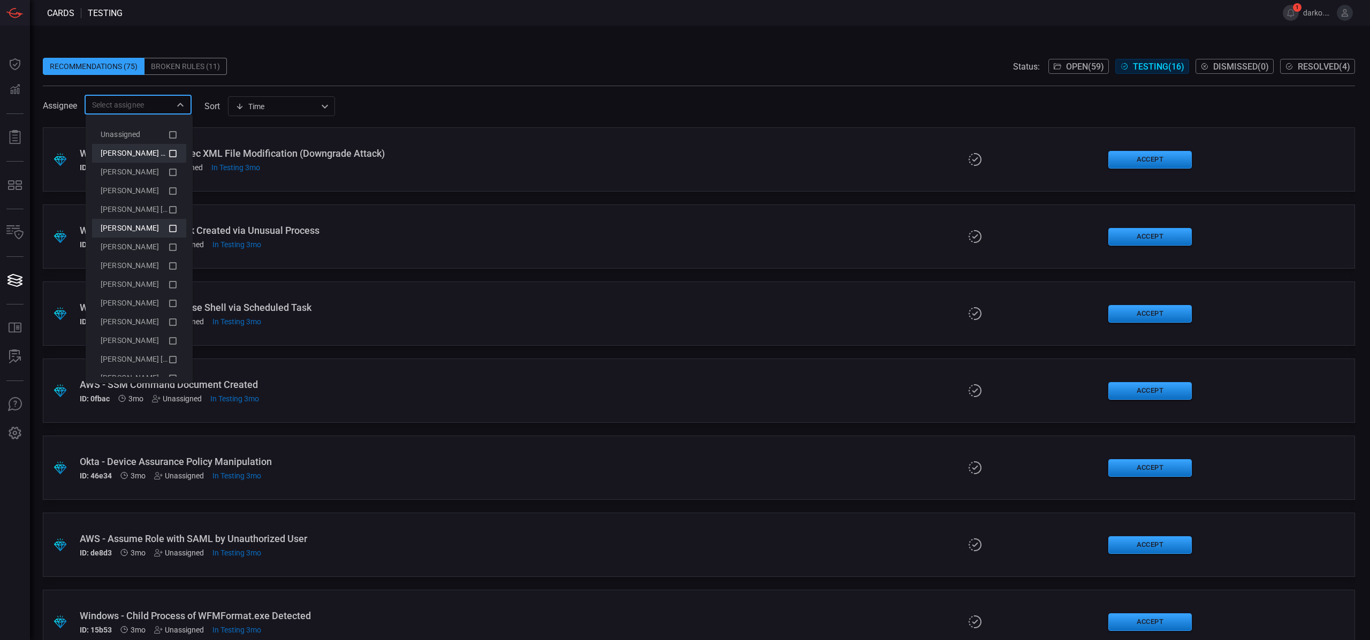
click at [442, 65] on div "Recommendations (75) Broken Rules (11) Status: Open ( 59 ) Testing ( 16 ) Dismi…" at bounding box center [699, 66] width 1313 height 17
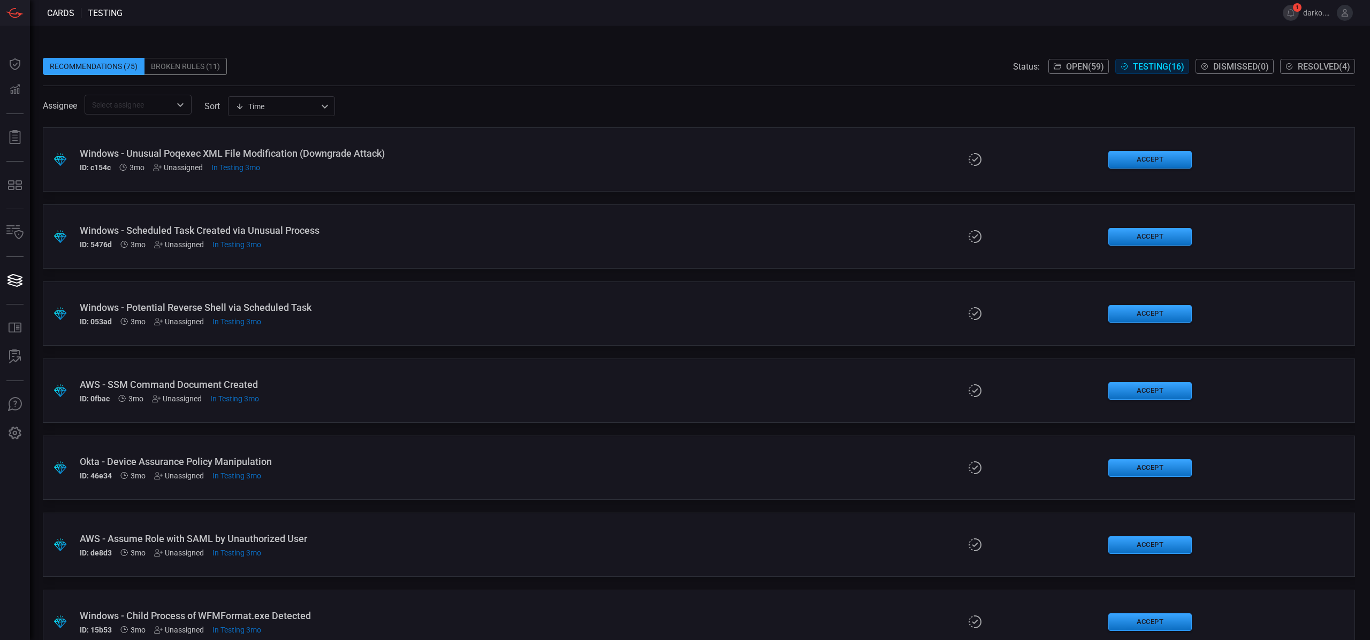
click at [169, 67] on div "Broken Rules (11)" at bounding box center [186, 66] width 82 height 17
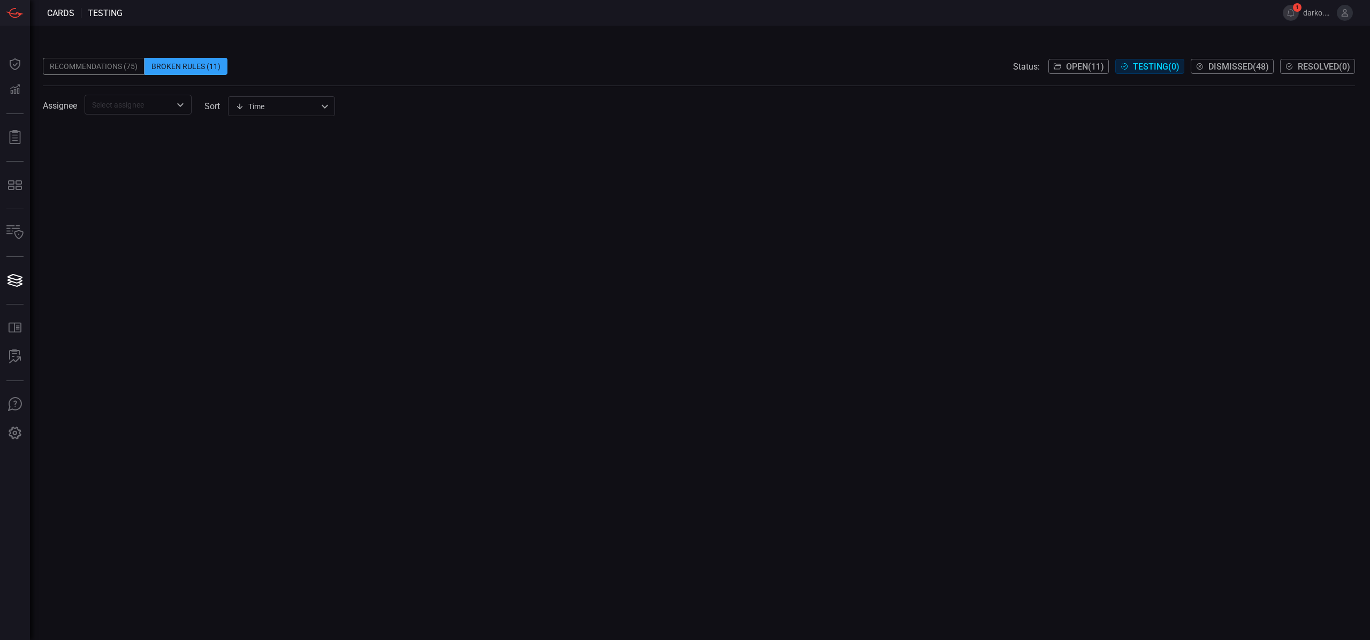
click at [177, 104] on icon "Open" at bounding box center [180, 105] width 13 height 13
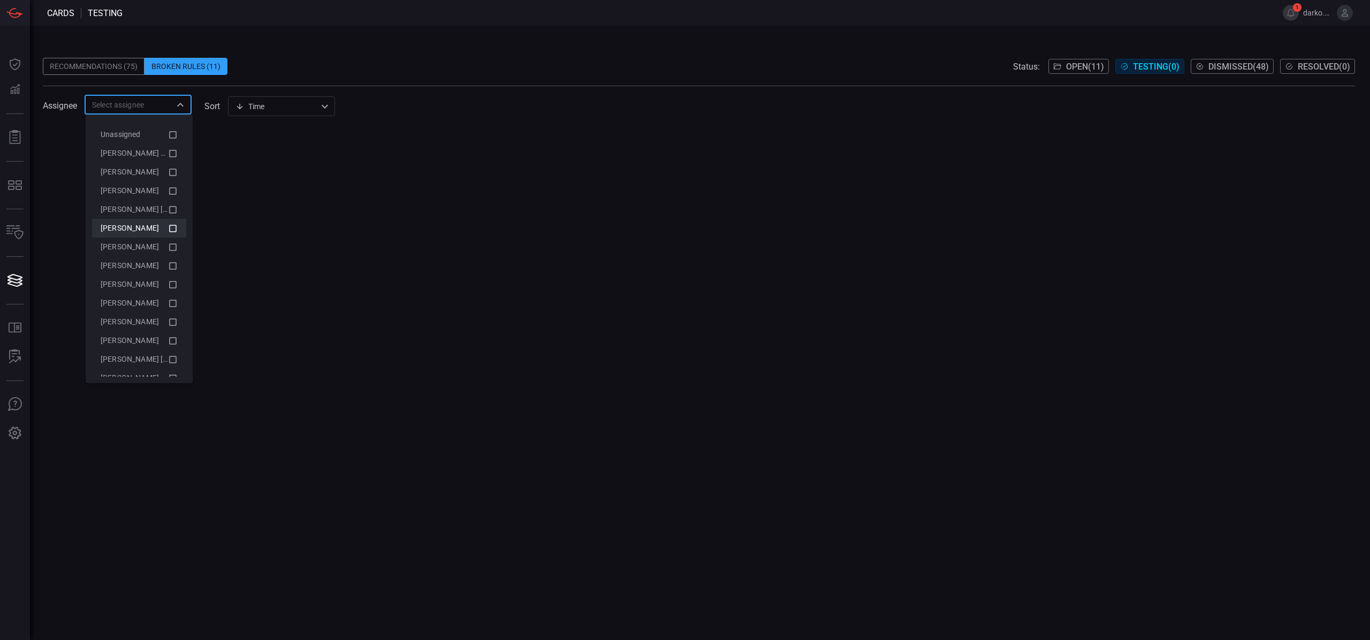
click at [168, 228] on icon at bounding box center [173, 228] width 10 height 13
click at [169, 228] on icon at bounding box center [172, 228] width 7 height 7
click at [320, 75] on span at bounding box center [699, 80] width 1313 height 11
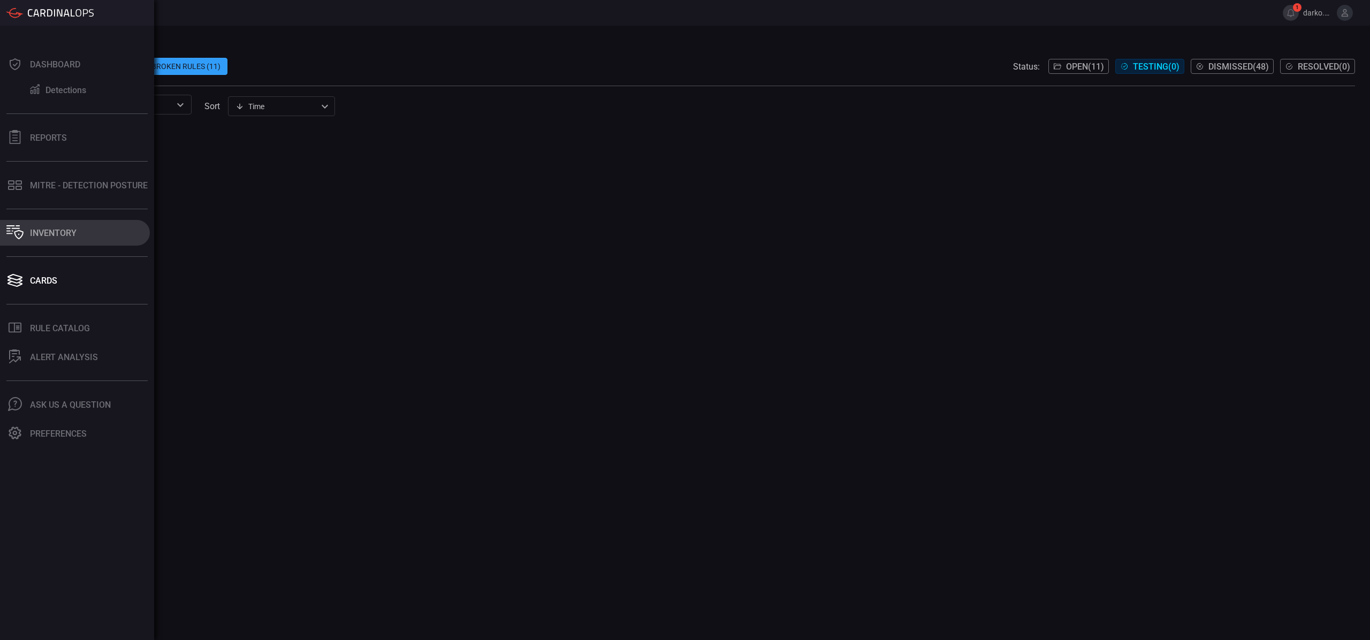
click at [26, 228] on button "Inventory" at bounding box center [75, 233] width 150 height 26
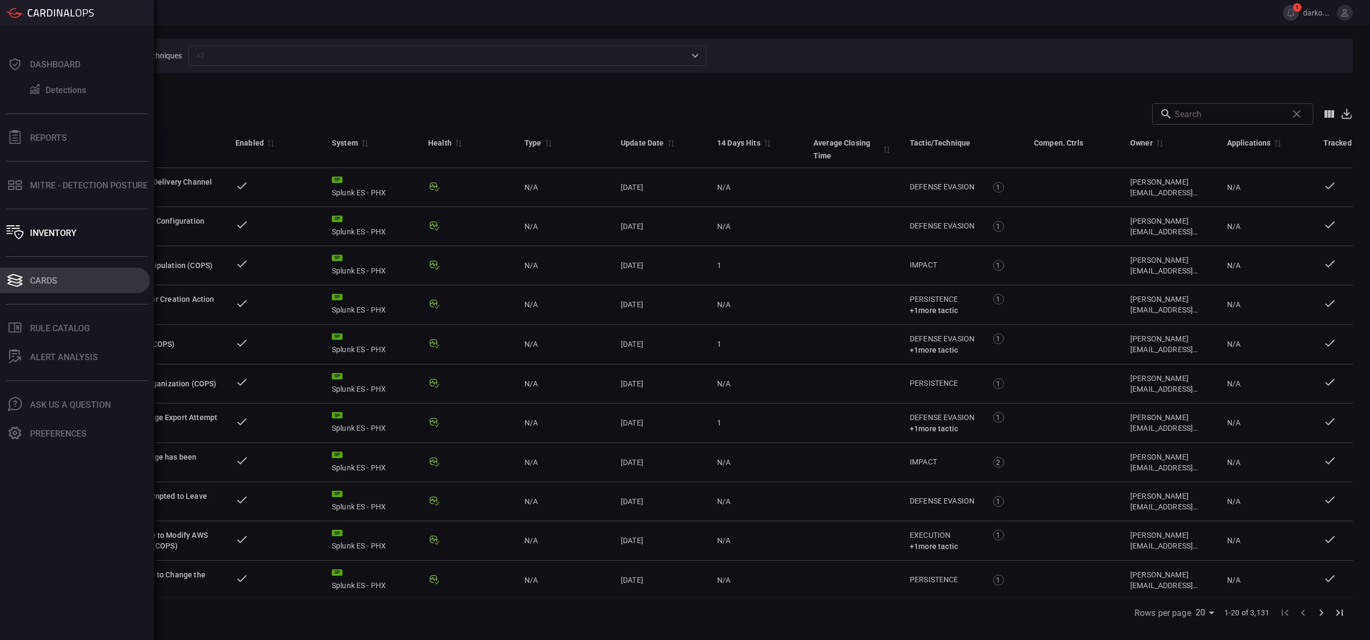
click at [67, 277] on button "Cards" at bounding box center [75, 281] width 150 height 26
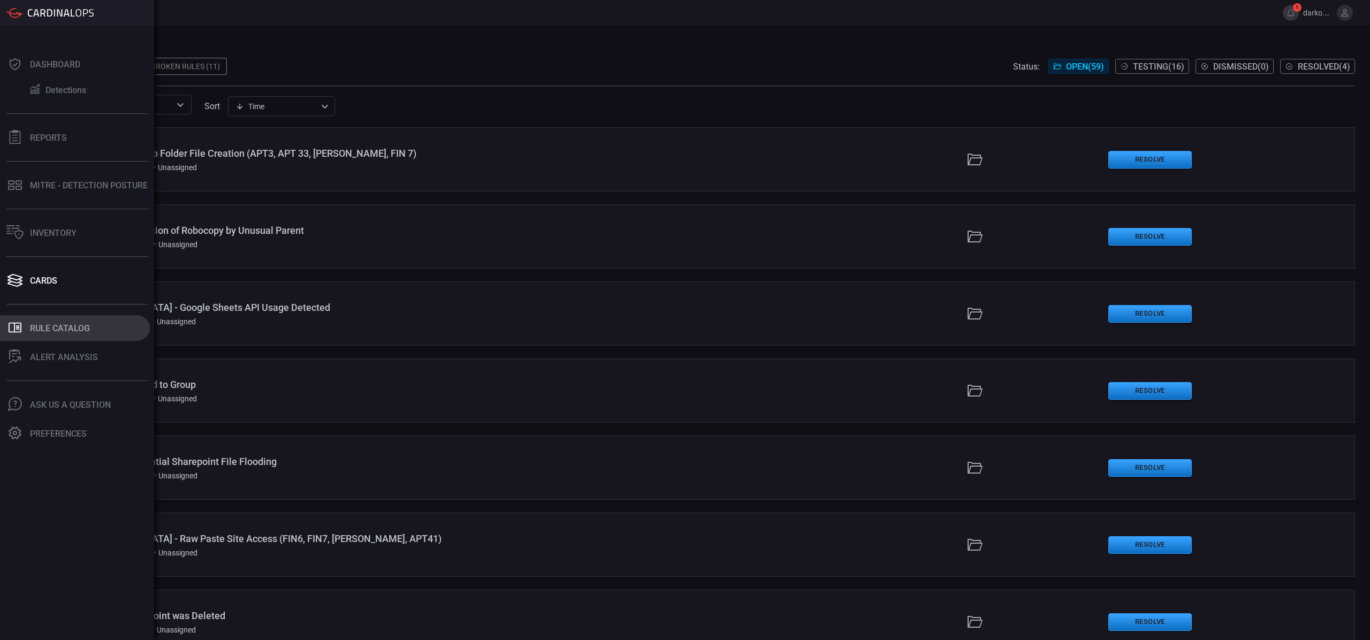
click at [50, 319] on button ".st0_rule_catalog_icon{fill: currentColor;} Rule Catalog" at bounding box center [75, 328] width 150 height 26
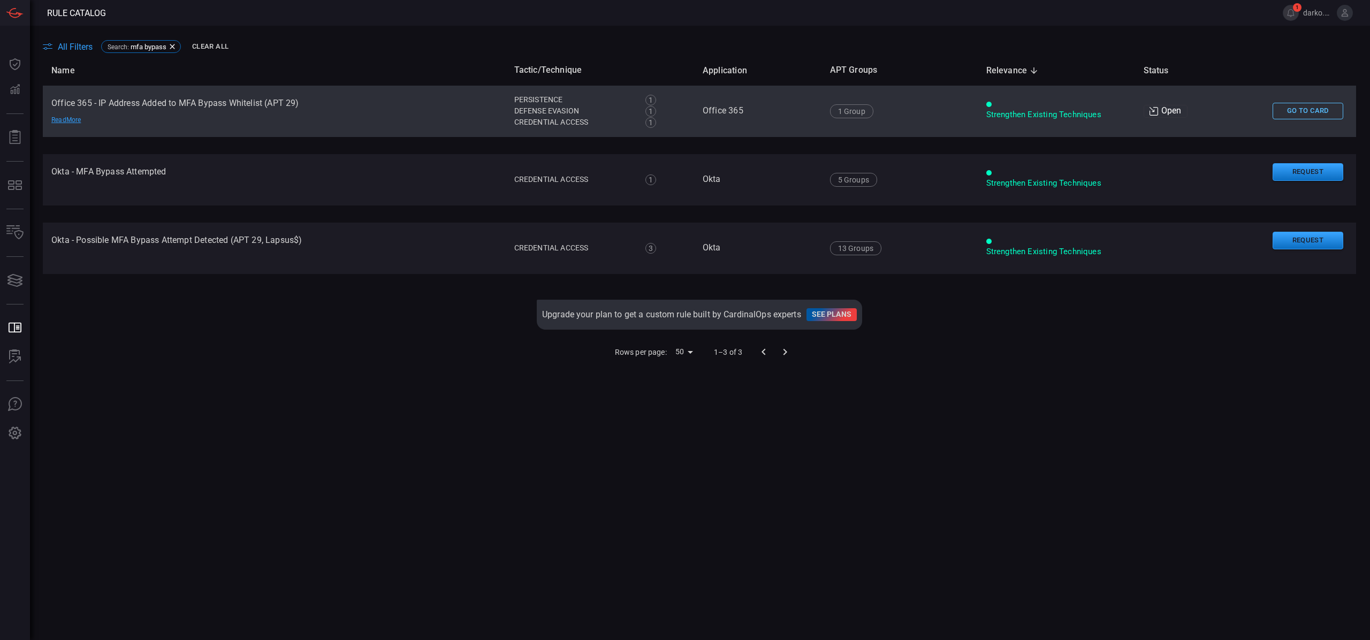
click at [1293, 112] on button "Go To Card" at bounding box center [1308, 111] width 71 height 17
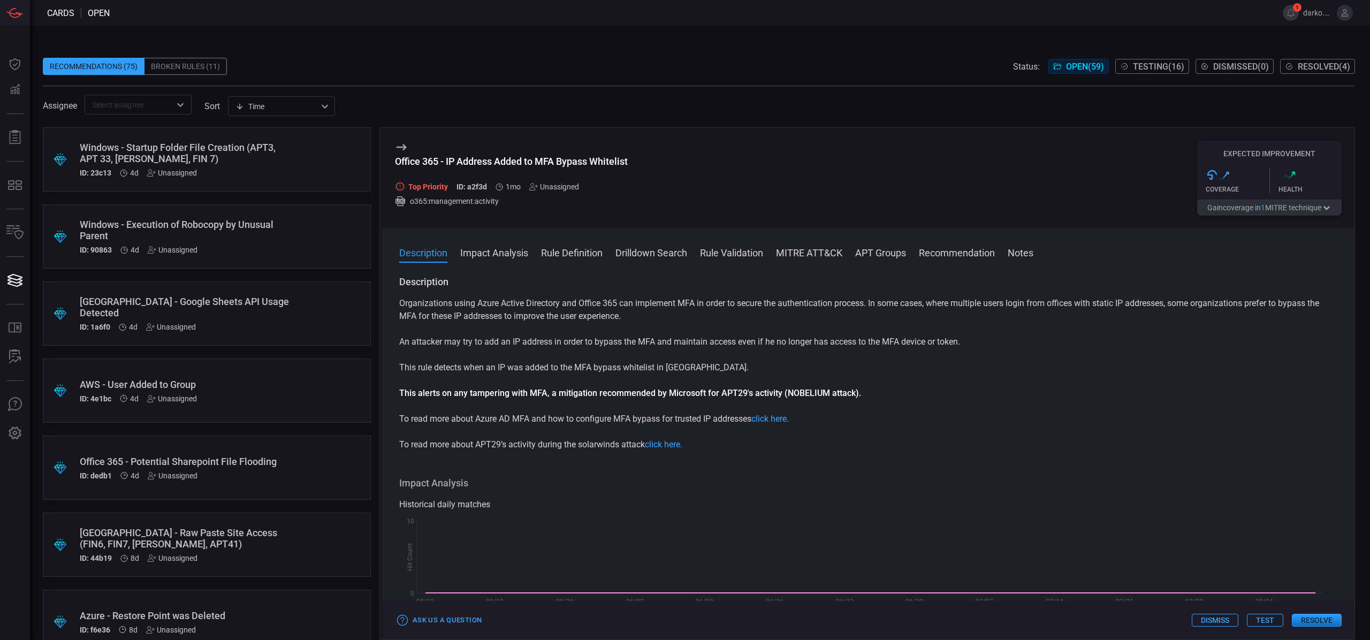
click at [1272, 621] on button "Test" at bounding box center [1265, 620] width 36 height 13
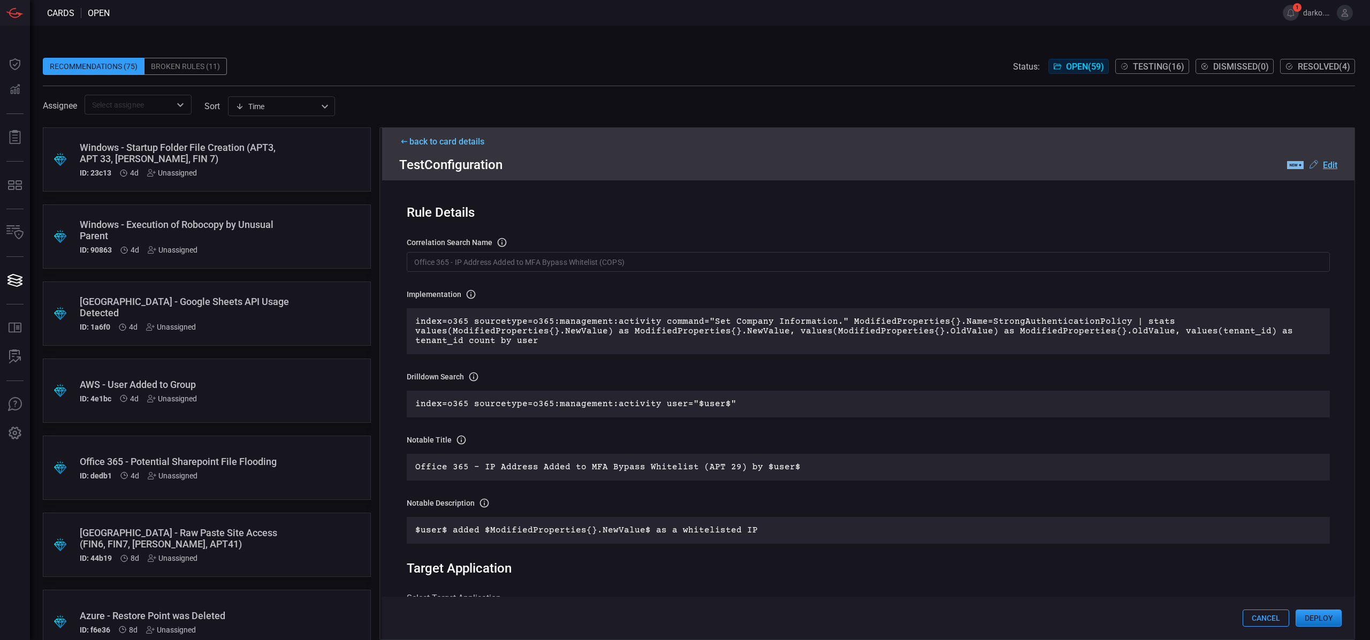
click at [1308, 617] on button "Deploy" at bounding box center [1319, 618] width 46 height 17
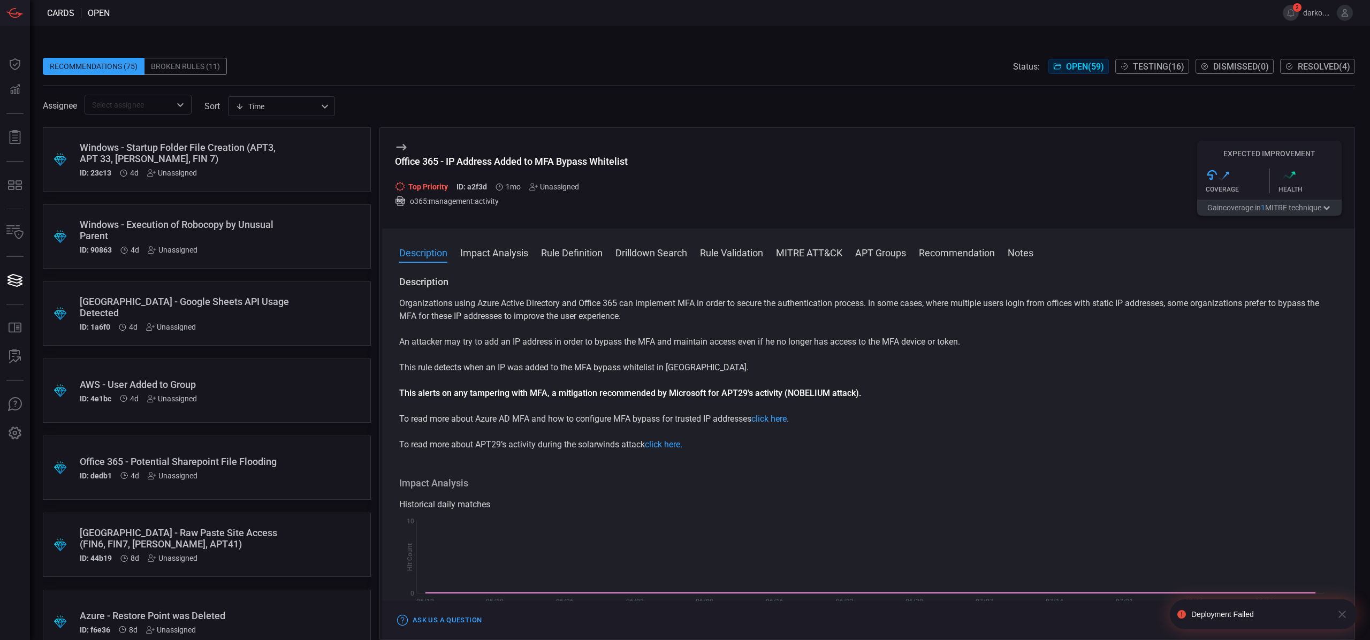
click at [1049, 463] on div "Description Organizations using Azure Active Directory and Office 365 can imple…" at bounding box center [868, 456] width 973 height 360
click at [1190, 610] on div "Deployment Failed" at bounding box center [1253, 615] width 157 height 30
click at [1118, 627] on div "Ask Us a Question Dismiss Test Resolve" at bounding box center [868, 620] width 973 height 39
click at [1294, 14] on button "2" at bounding box center [1291, 13] width 16 height 16
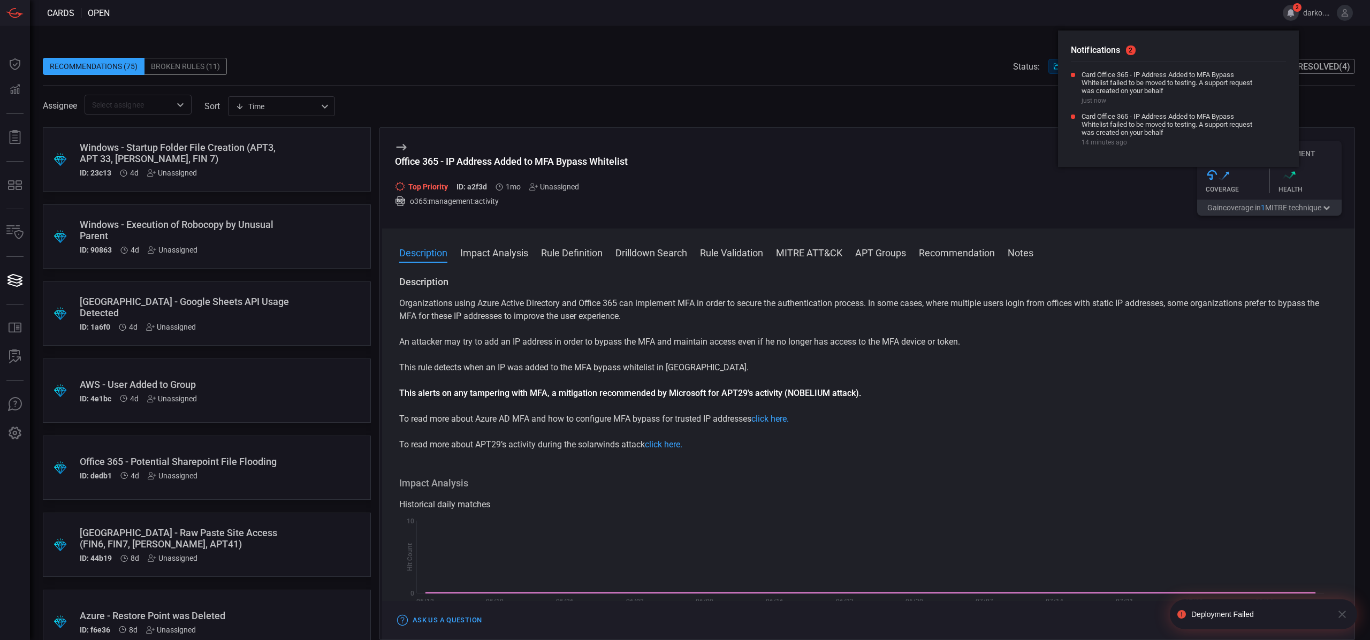
click at [1292, 13] on button "2" at bounding box center [1291, 13] width 16 height 16
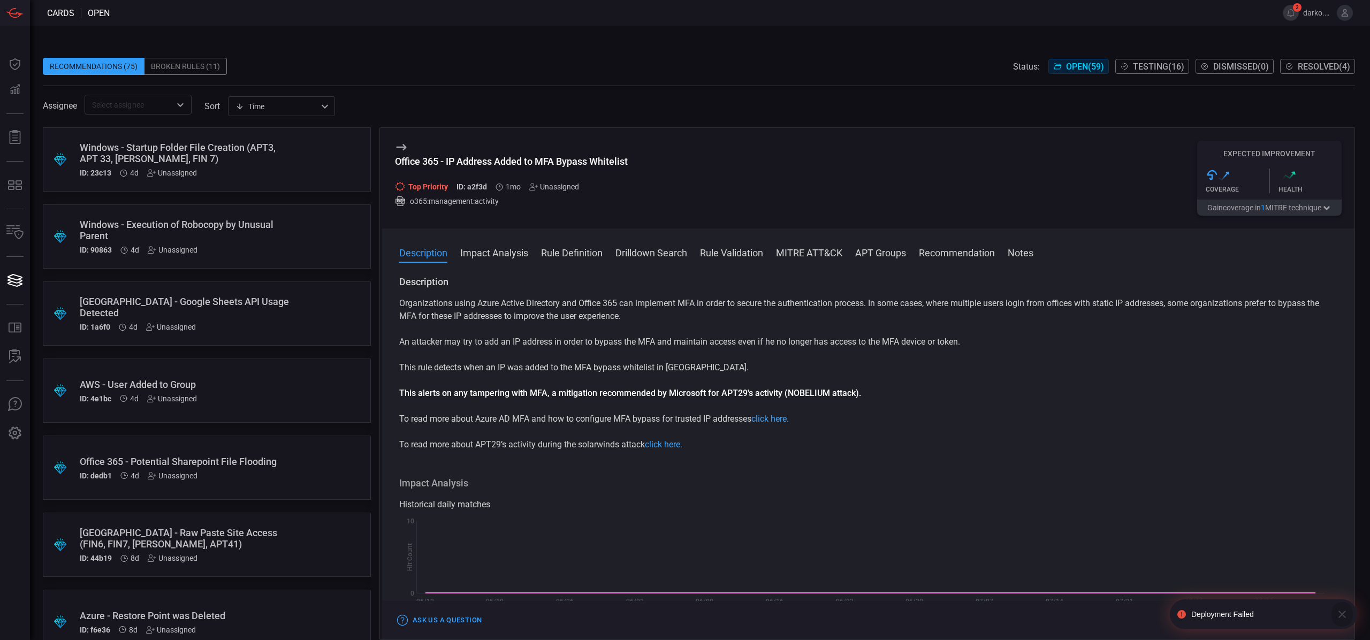
click at [1341, 615] on icon "button" at bounding box center [1342, 614] width 13 height 13
click at [1256, 620] on button "Test" at bounding box center [1265, 620] width 36 height 13
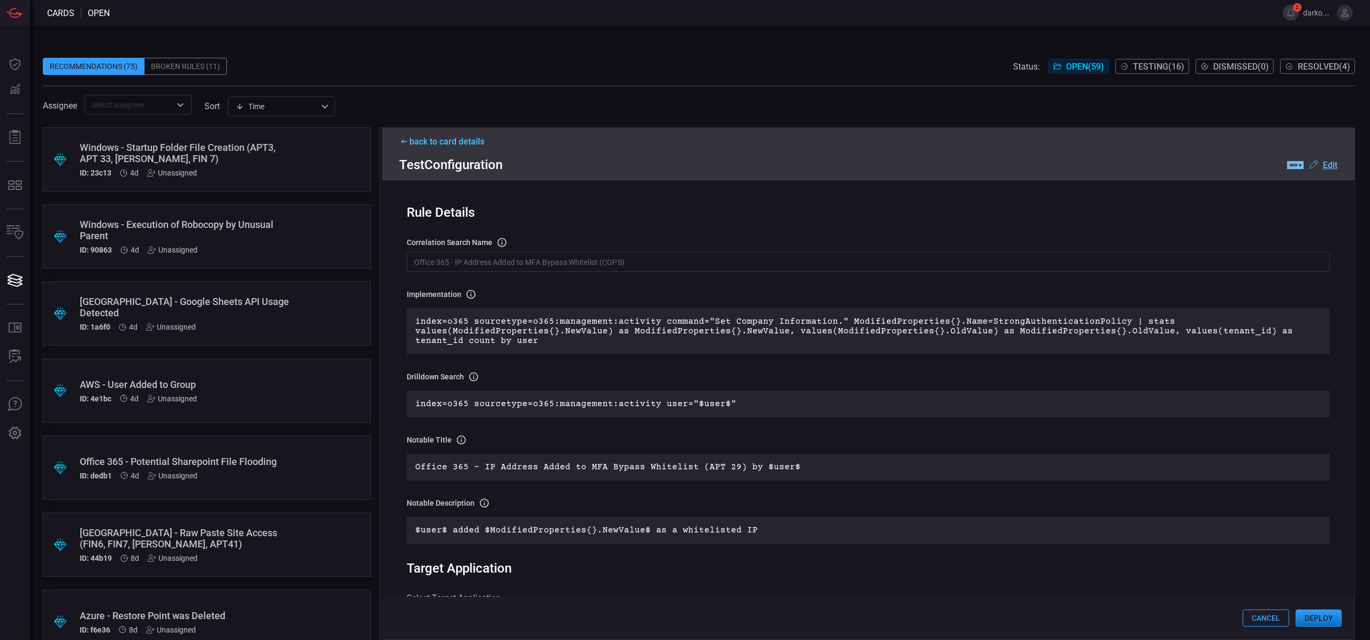
click at [1305, 621] on button "Deploy" at bounding box center [1319, 618] width 46 height 17
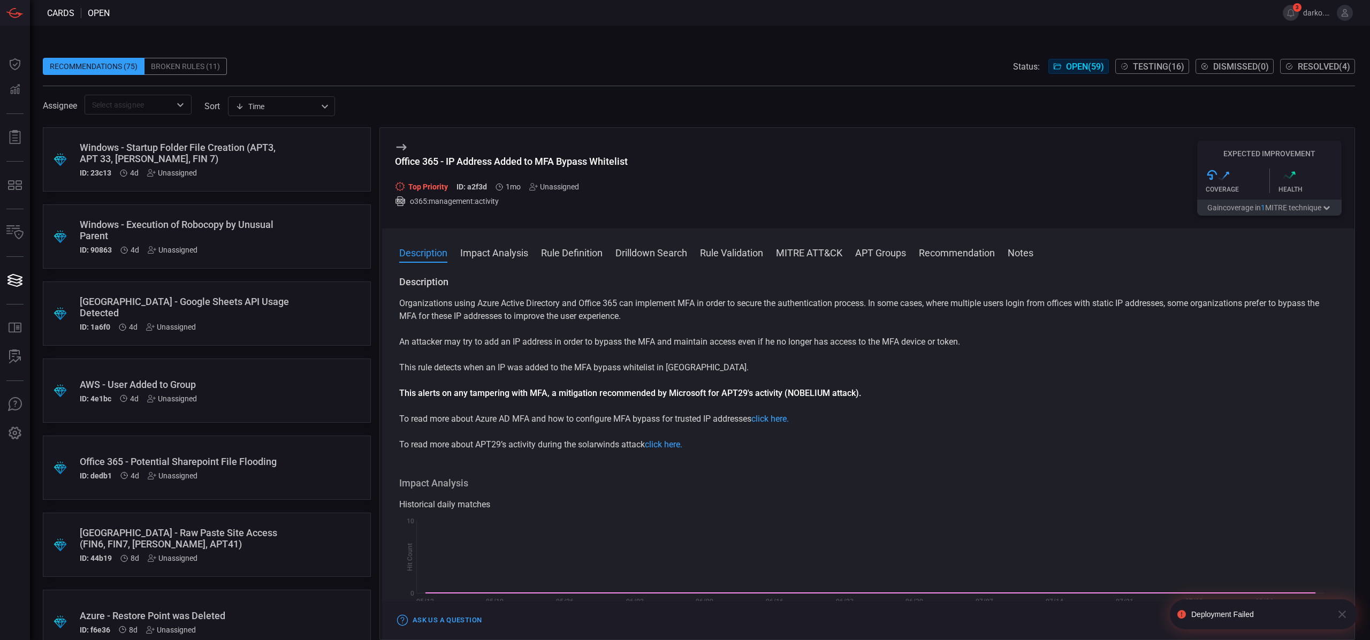
click at [1042, 215] on div "Office 365 - IP Address Added to MFA Bypass Whitelist Top Priority ID: a2f3d 1m…" at bounding box center [868, 178] width 973 height 101
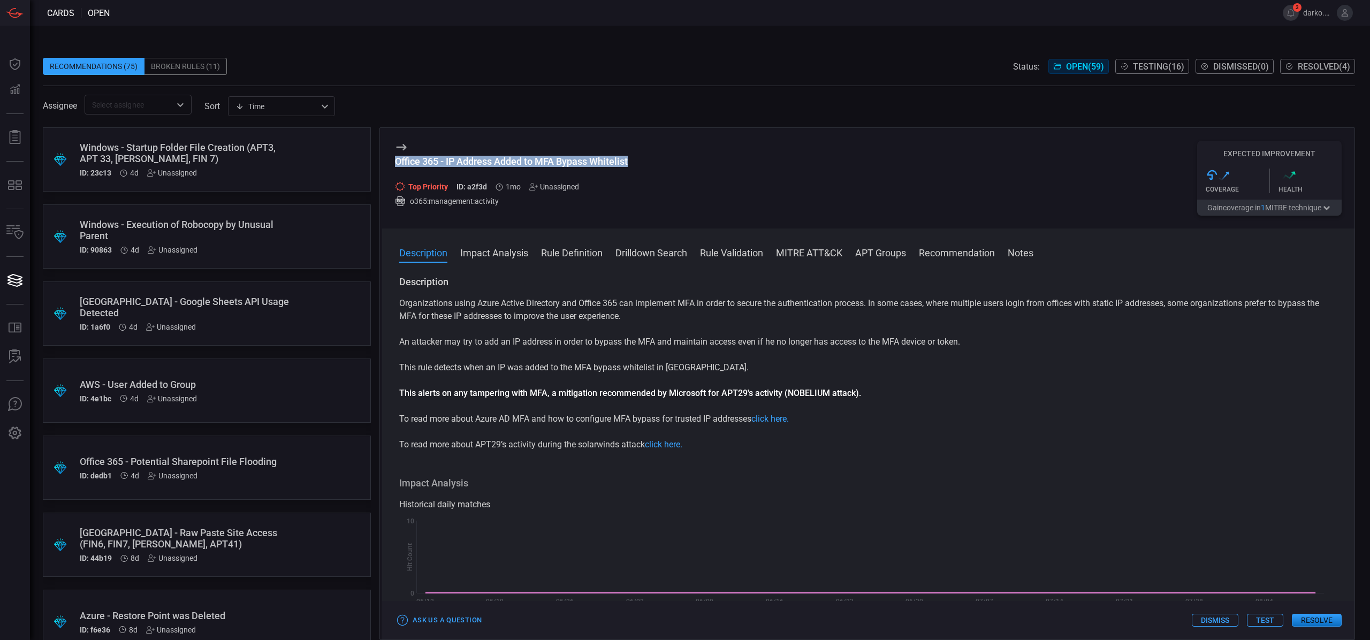
drag, startPoint x: 569, startPoint y: 162, endPoint x: 393, endPoint y: 162, distance: 176.1
click at [393, 162] on div "Office 365 - IP Address Added to MFA Bypass Whitelist Top Priority ID: a2f3d 1m…" at bounding box center [868, 178] width 973 height 101
copy div "Office 365 - IP Address Added to MFA Bypass Whitelist"
click at [1293, 5] on button "3" at bounding box center [1291, 13] width 16 height 16
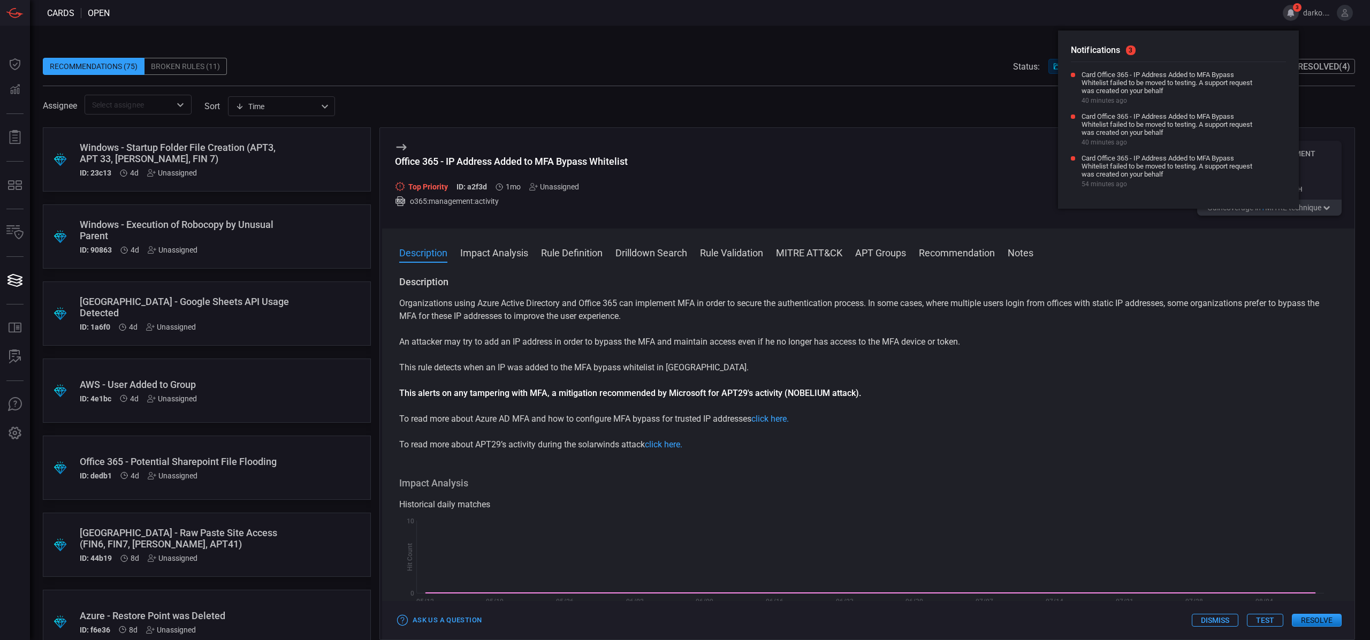
click at [916, 45] on span at bounding box center [699, 50] width 1313 height 16
